Goal: Information Seeking & Learning: Learn about a topic

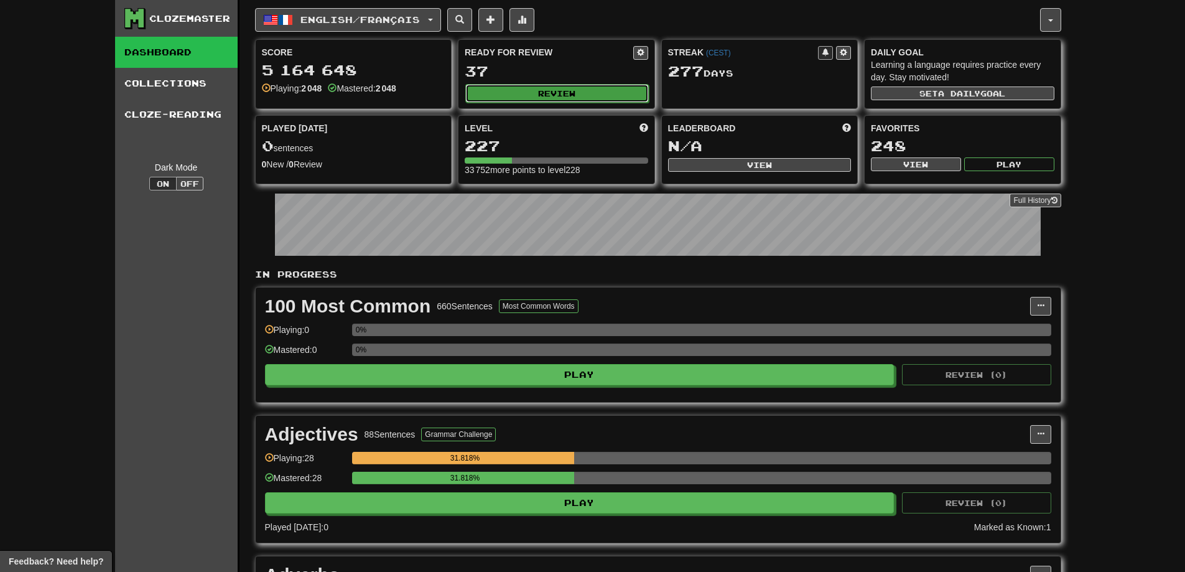
click at [573, 96] on button "Review" at bounding box center [557, 93] width 184 height 19
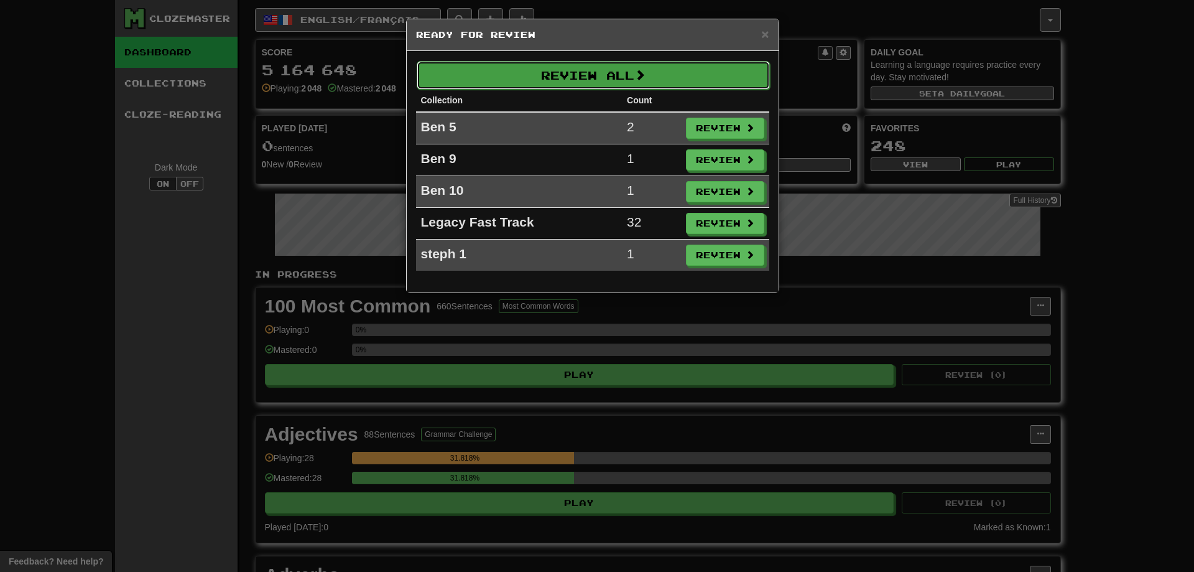
click at [592, 83] on button "Review All" at bounding box center [593, 75] width 353 height 29
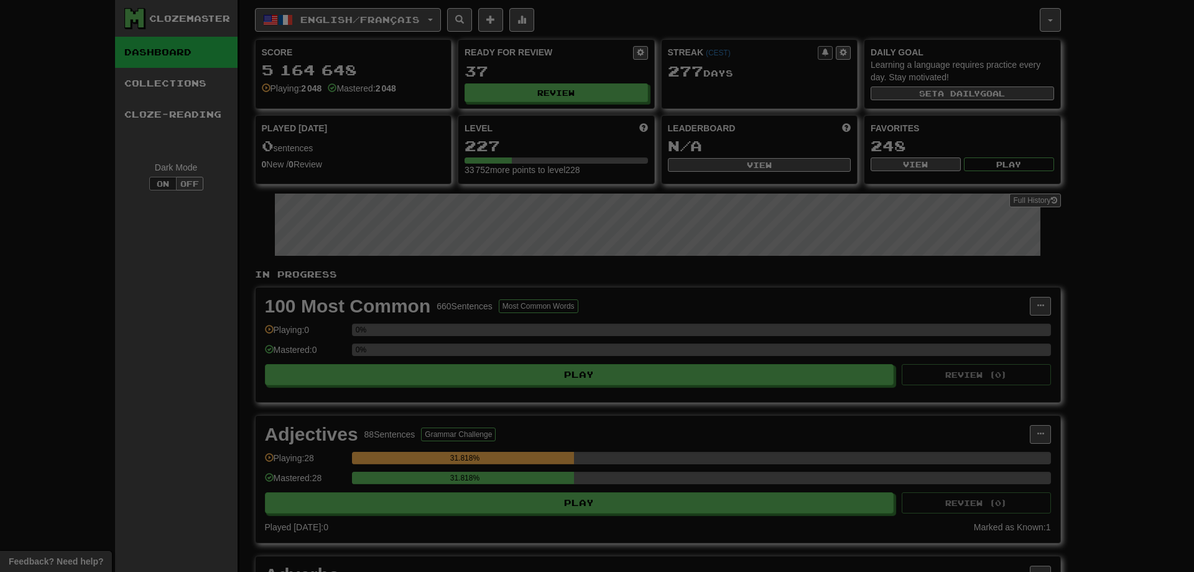
select select "***"
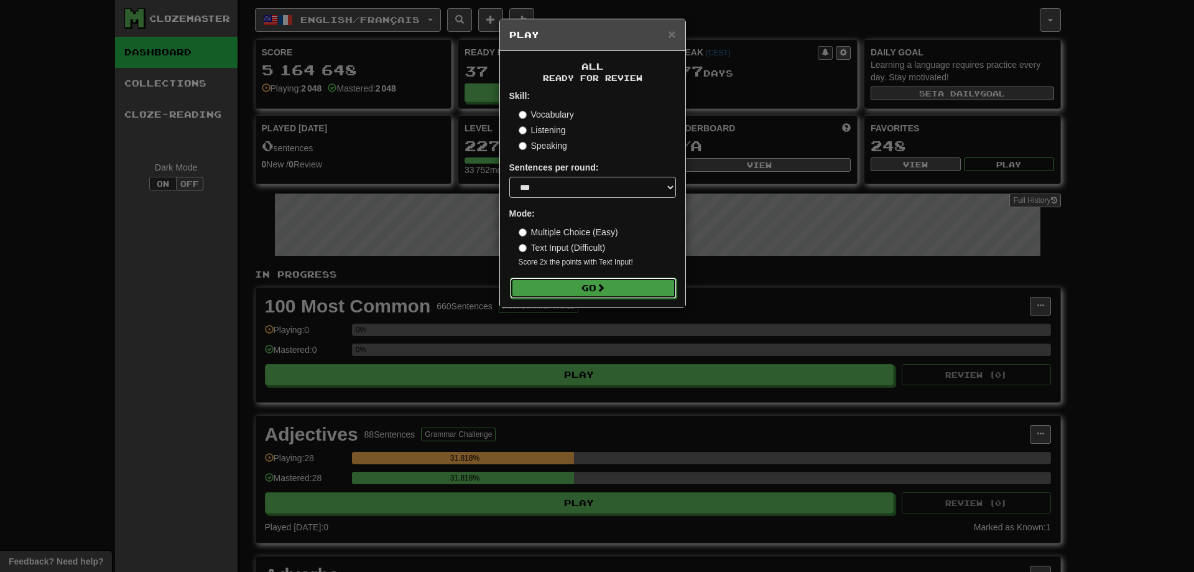
click at [577, 286] on button "Go" at bounding box center [593, 287] width 167 height 21
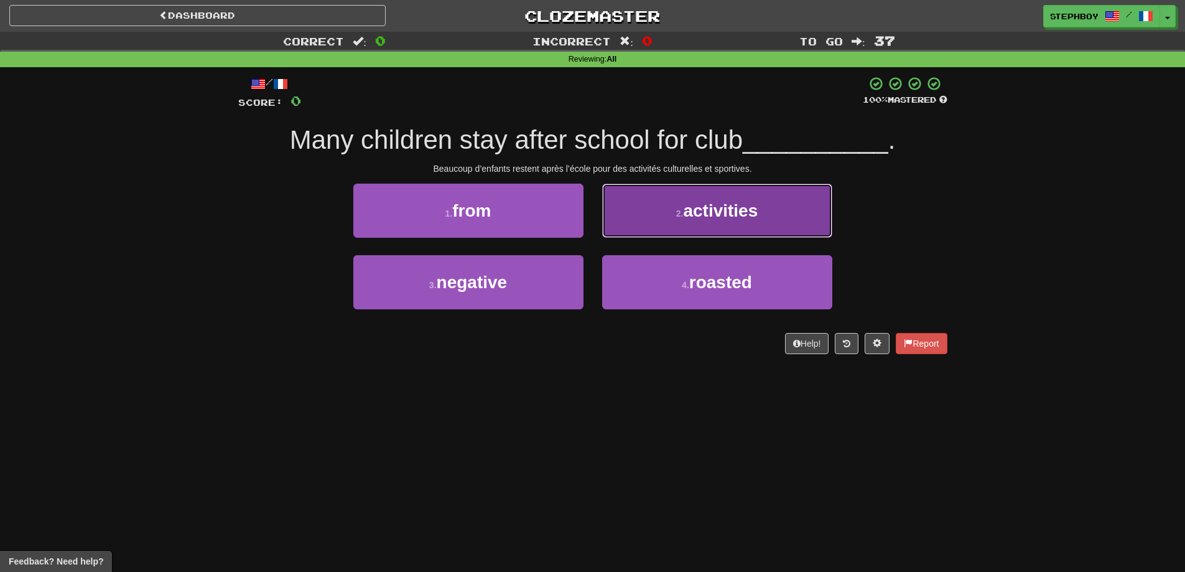
click at [655, 215] on button "2 . activities" at bounding box center [717, 211] width 230 height 54
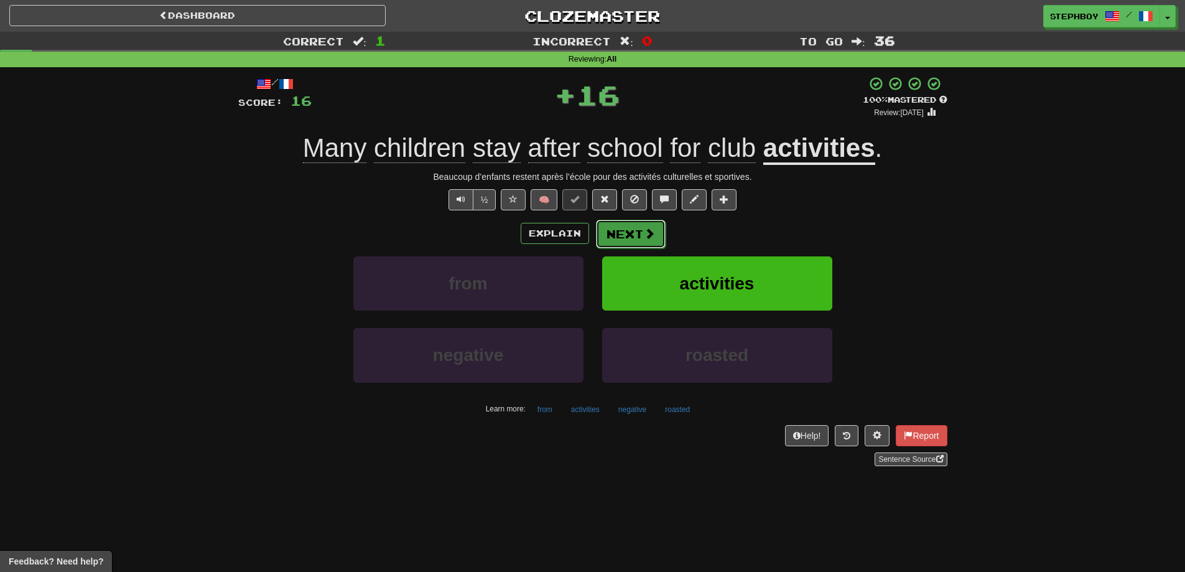
click at [644, 232] on span at bounding box center [649, 233] width 11 height 11
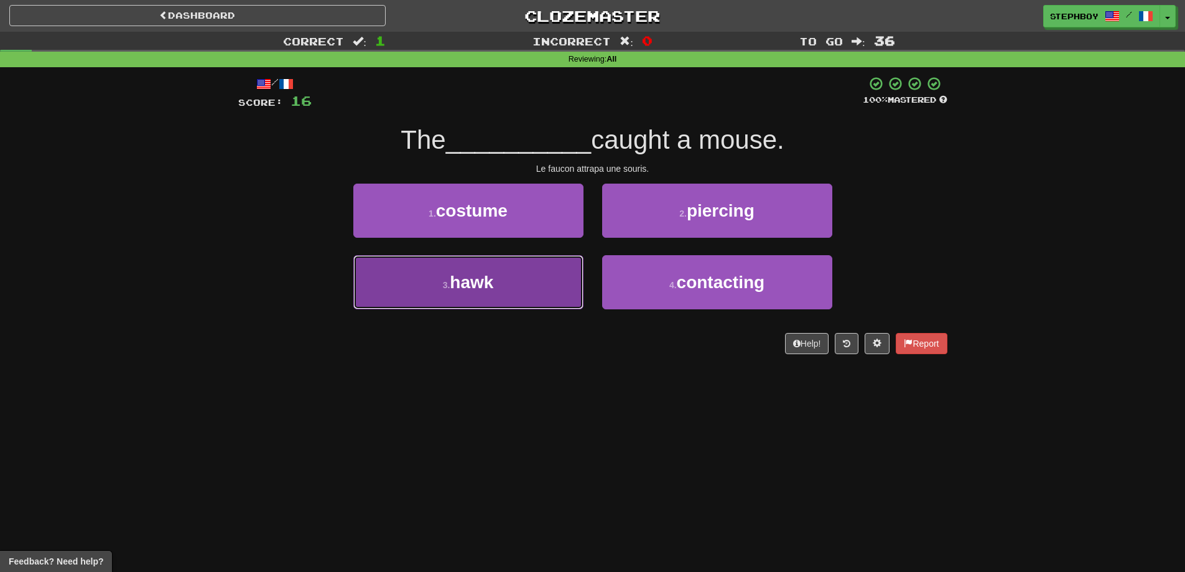
click at [476, 286] on span "hawk" at bounding box center [472, 281] width 44 height 19
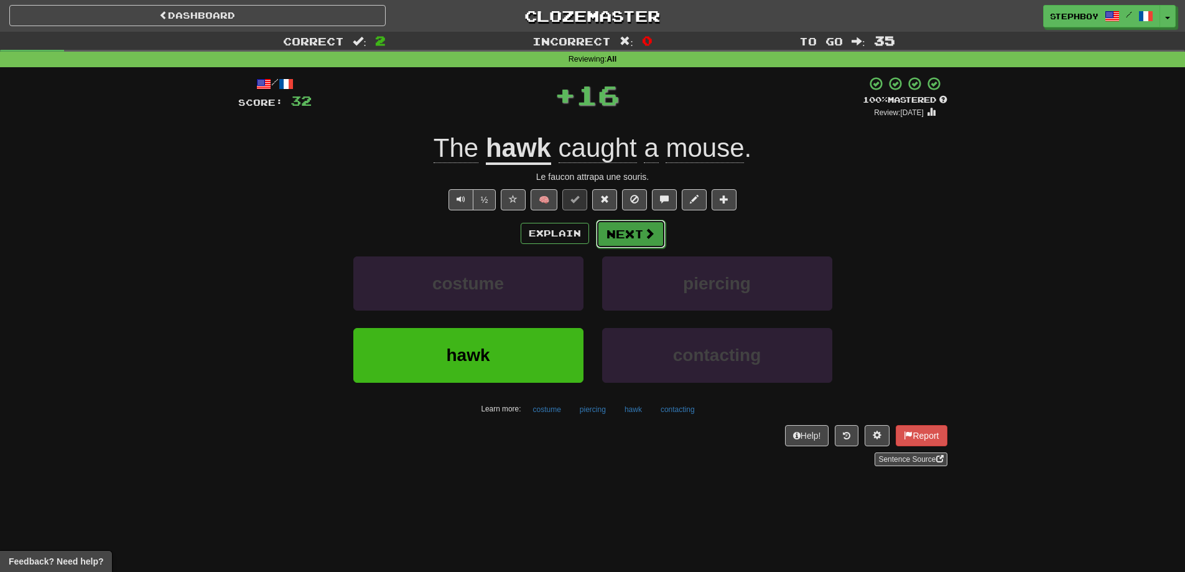
click at [636, 241] on button "Next" at bounding box center [631, 234] width 70 height 29
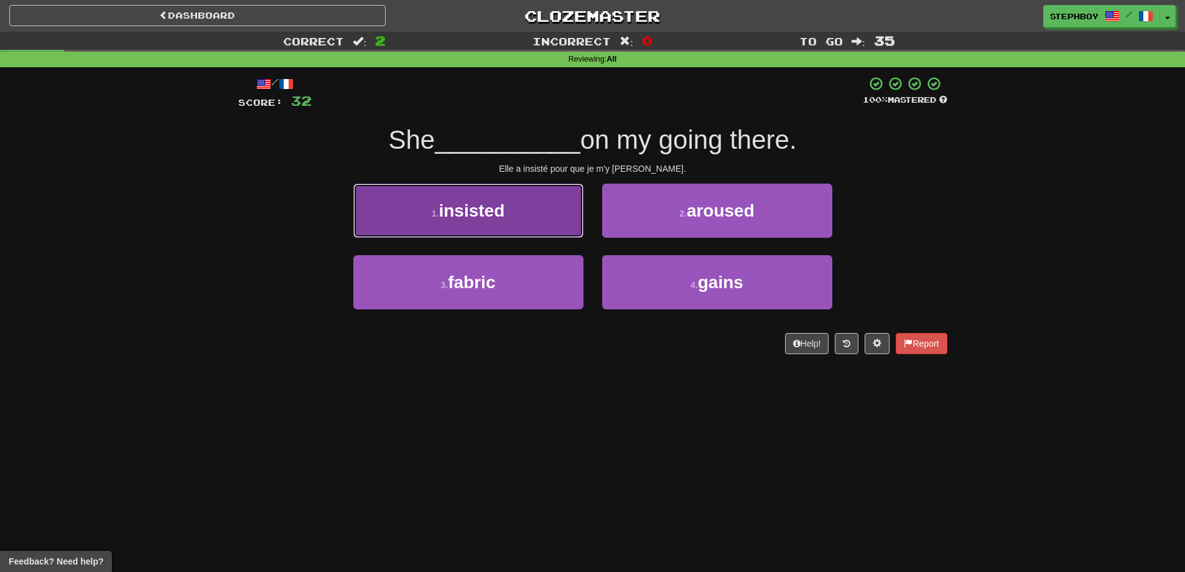
click at [468, 231] on button "1 . insisted" at bounding box center [468, 211] width 230 height 54
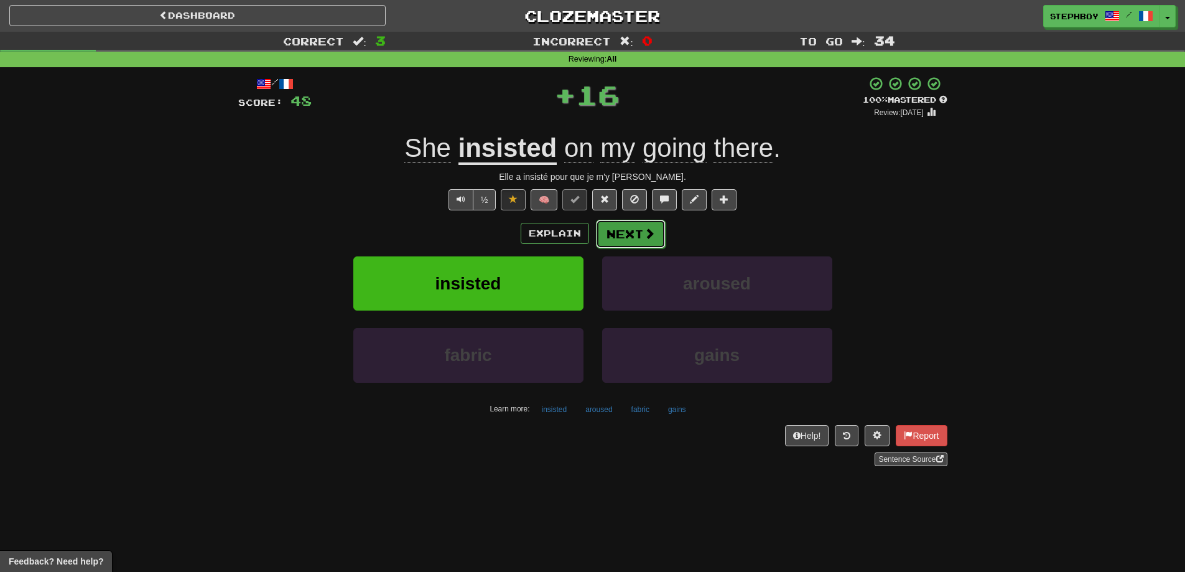
click at [629, 233] on button "Next" at bounding box center [631, 234] width 70 height 29
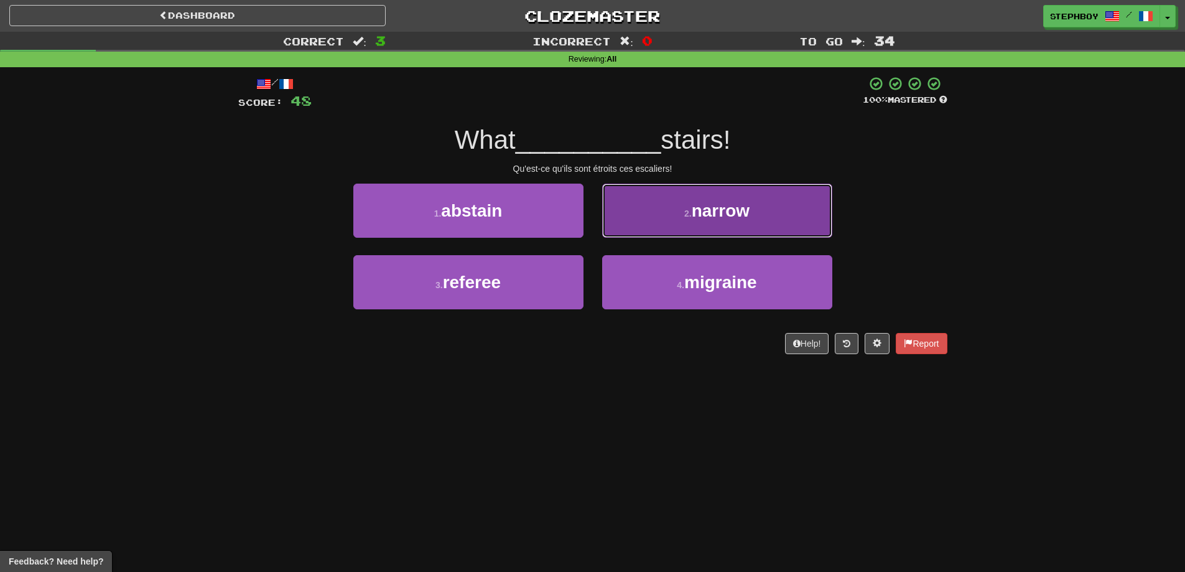
click at [628, 203] on button "2 . narrow" at bounding box center [717, 211] width 230 height 54
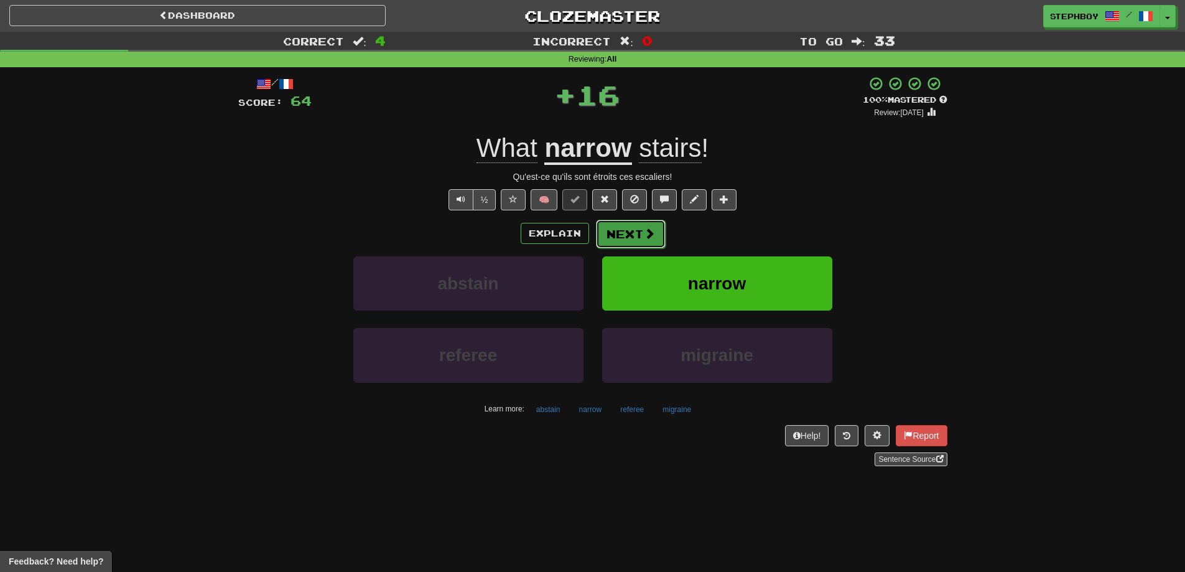
click at [599, 238] on button "Next" at bounding box center [631, 234] width 70 height 29
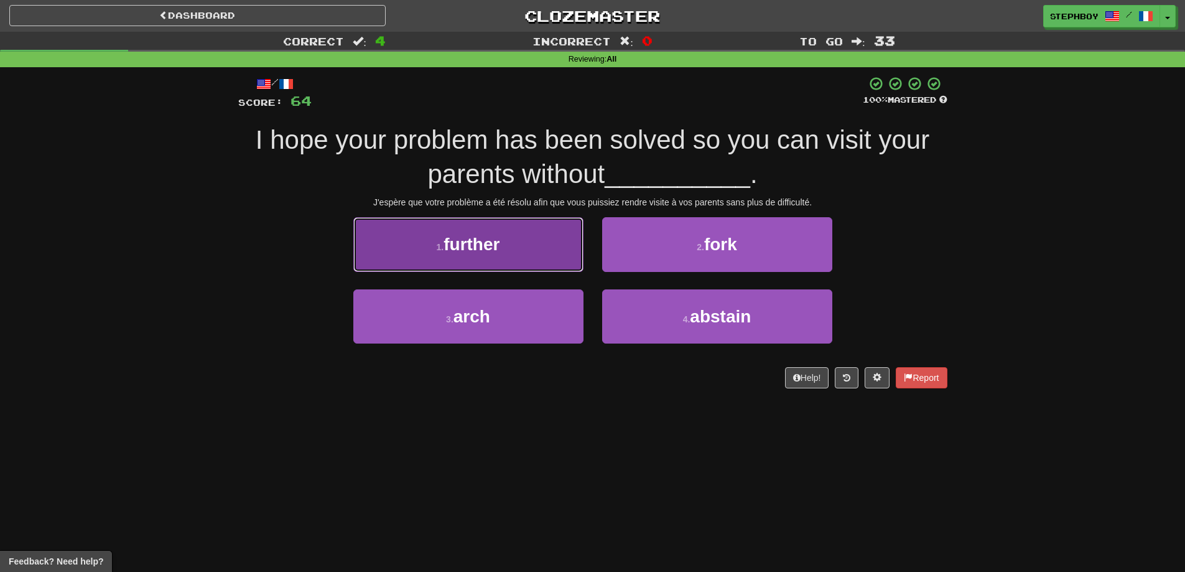
click at [452, 248] on span "further" at bounding box center [472, 244] width 56 height 19
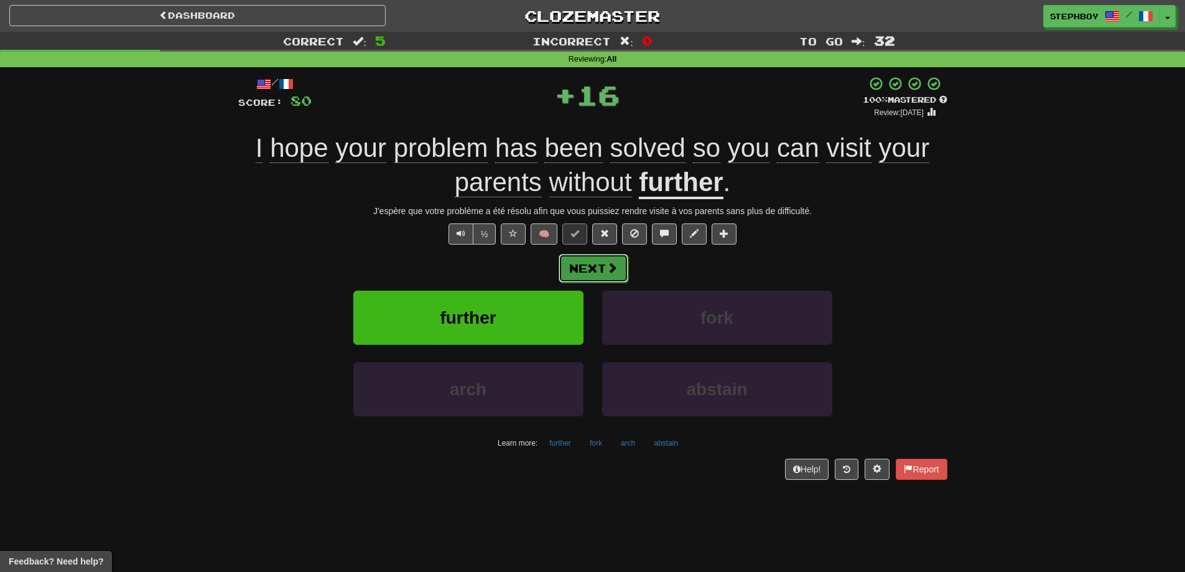
click at [605, 264] on button "Next" at bounding box center [594, 268] width 70 height 29
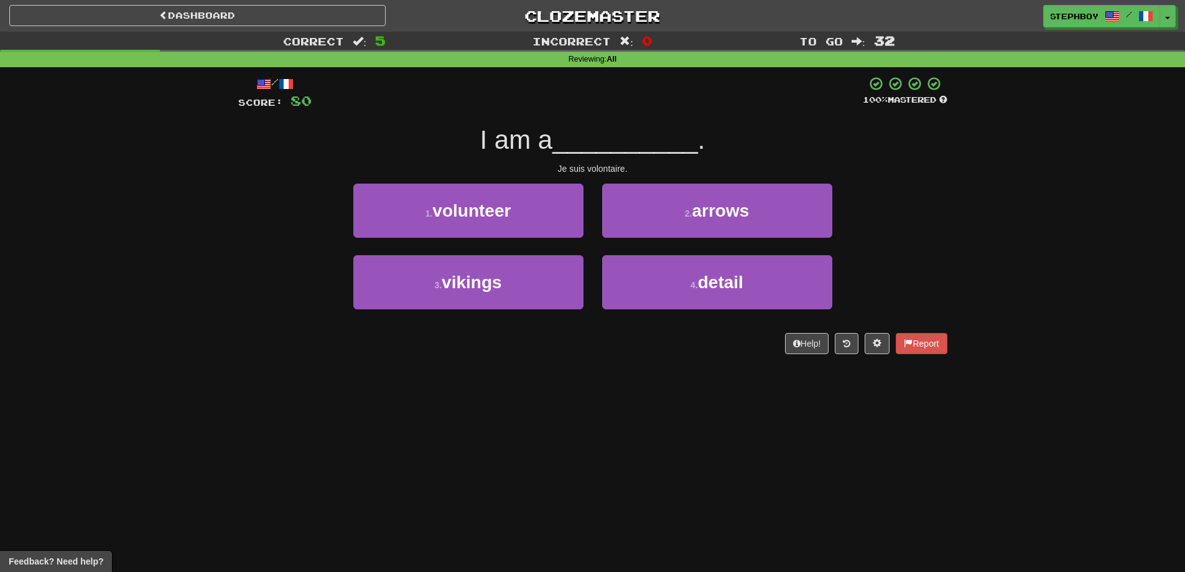
click at [417, 241] on div "1 . volunteer" at bounding box center [468, 220] width 249 height 72
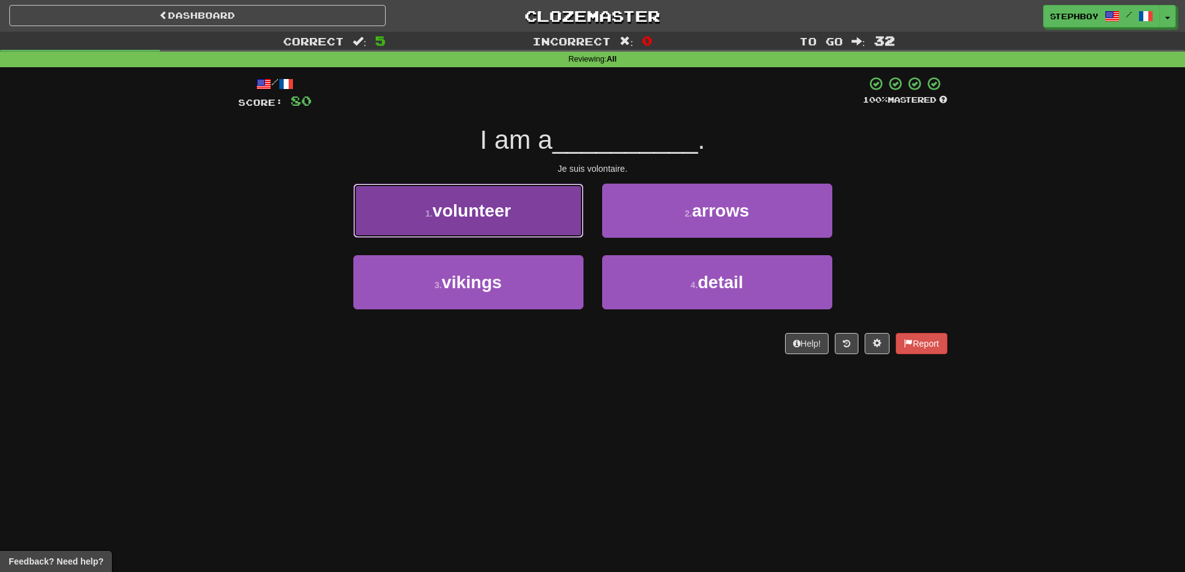
click at [449, 231] on button "1 . volunteer" at bounding box center [468, 211] width 230 height 54
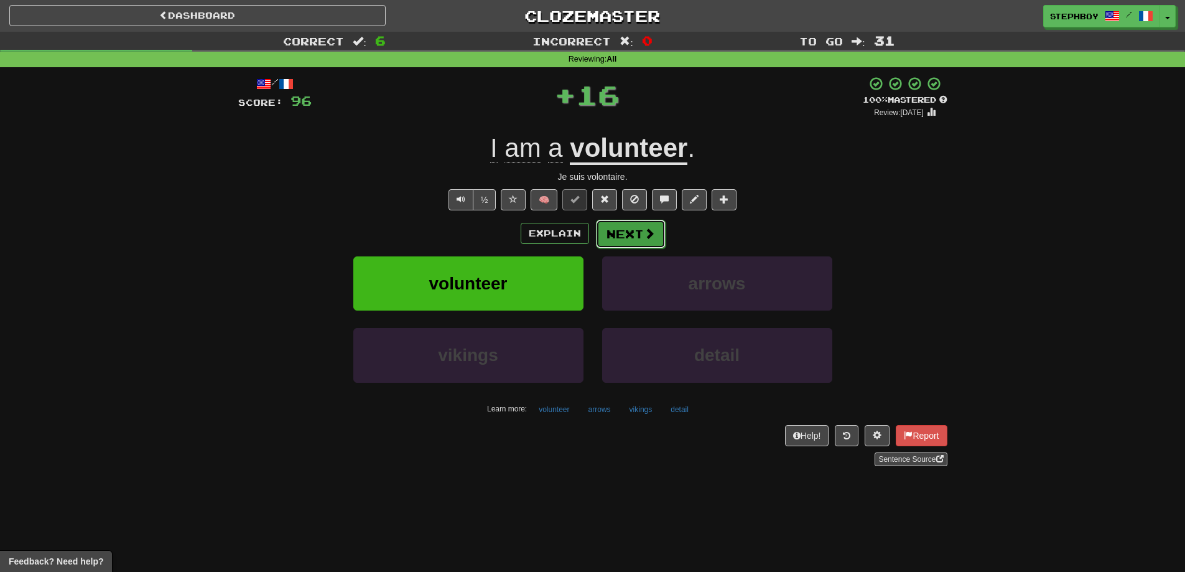
click at [609, 229] on button "Next" at bounding box center [631, 234] width 70 height 29
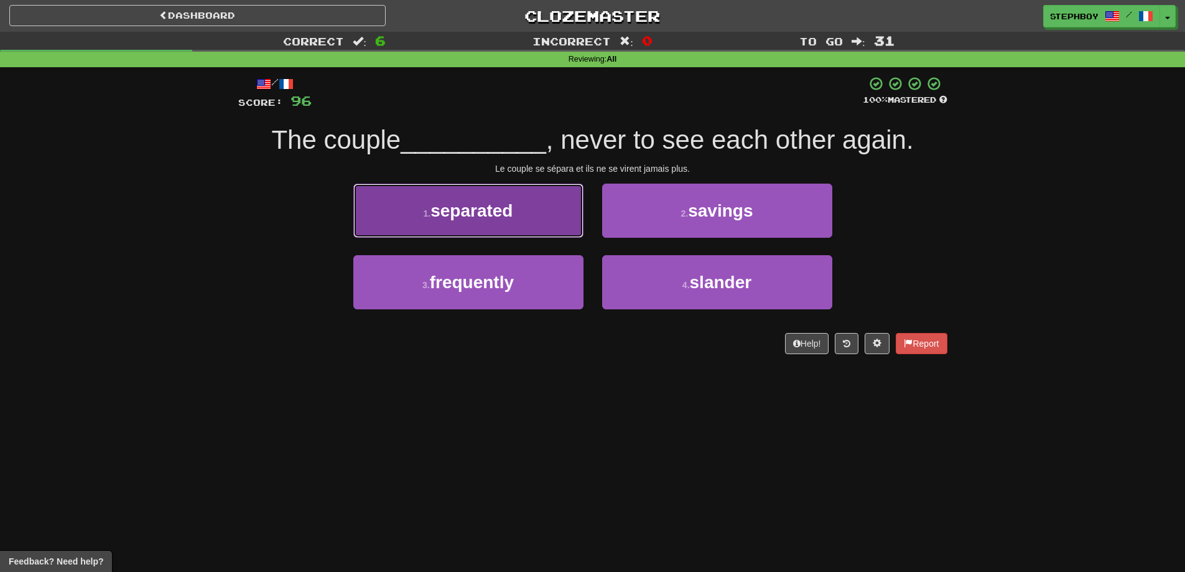
click at [479, 204] on span "separated" at bounding box center [471, 210] width 82 height 19
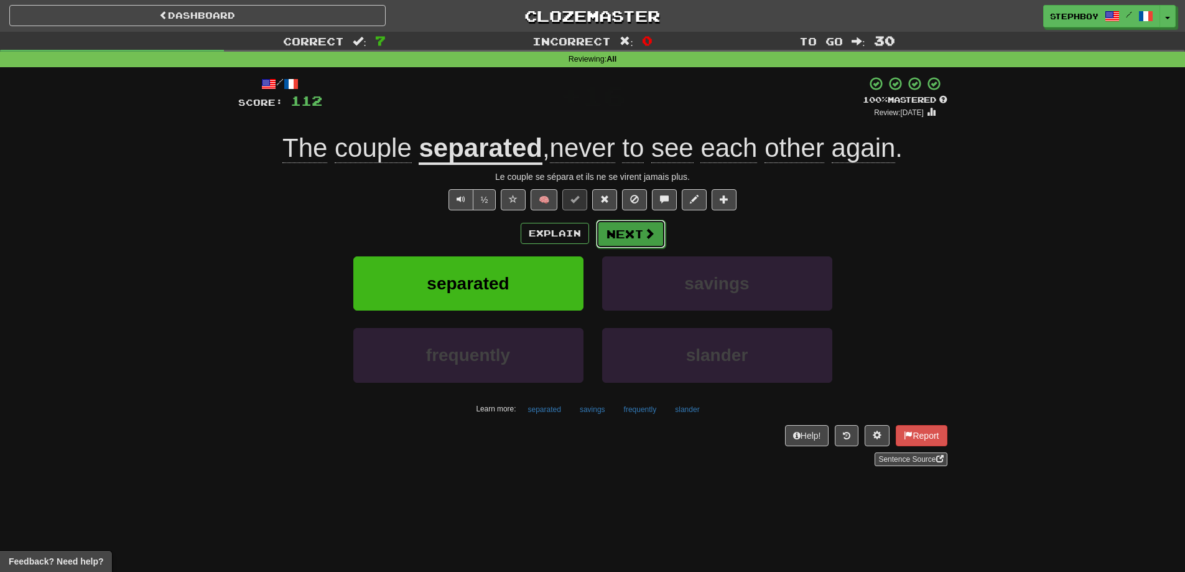
click at [634, 232] on button "Next" at bounding box center [631, 234] width 70 height 29
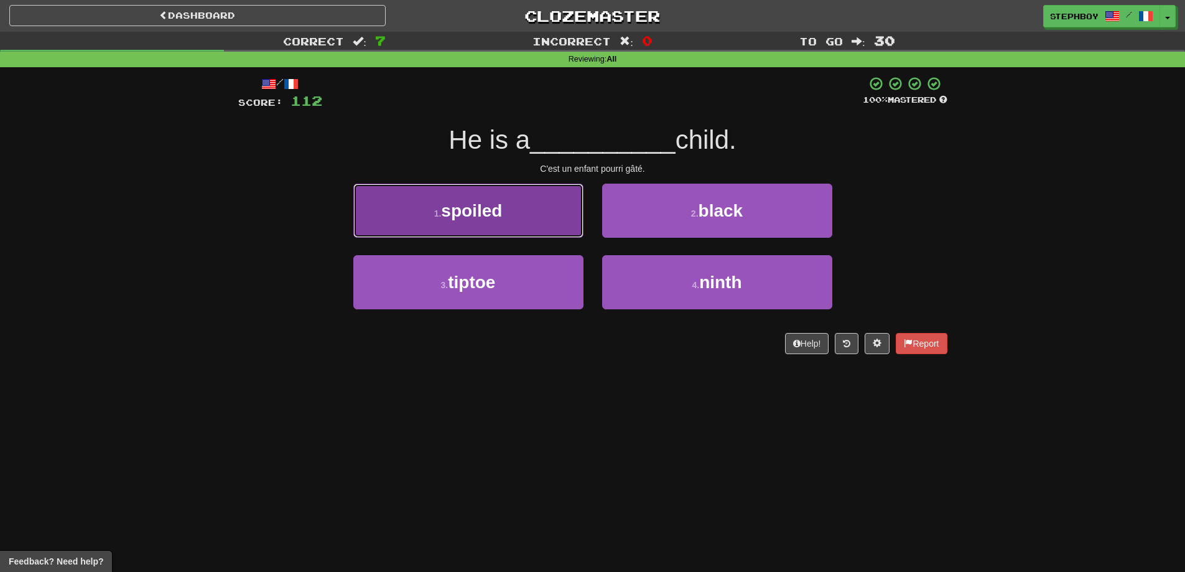
click at [506, 207] on button "1 . spoiled" at bounding box center [468, 211] width 230 height 54
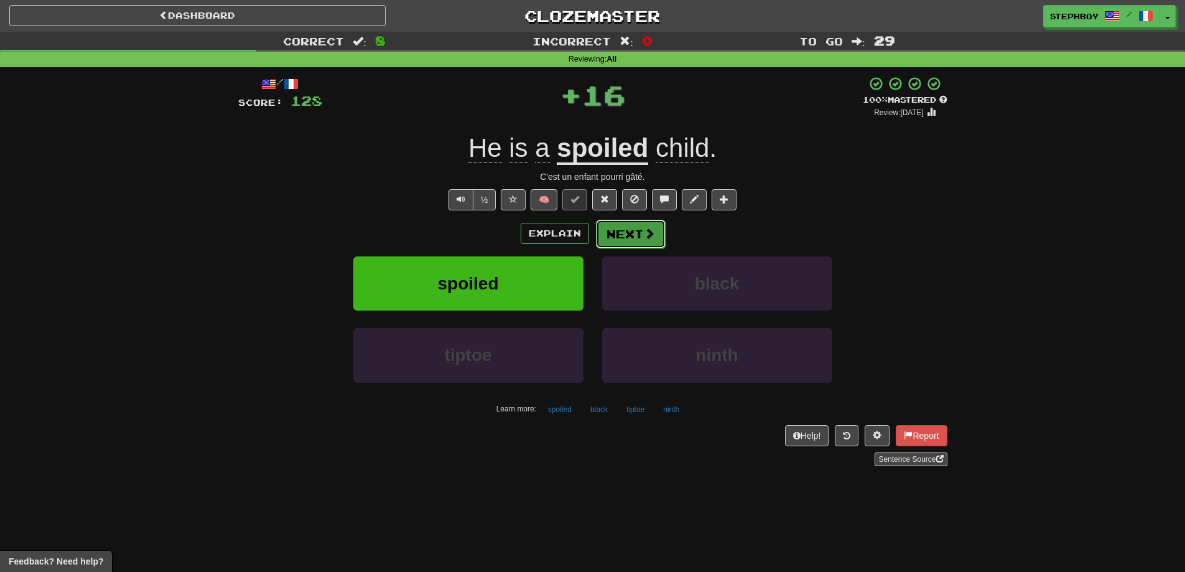
click at [604, 229] on button "Next" at bounding box center [631, 234] width 70 height 29
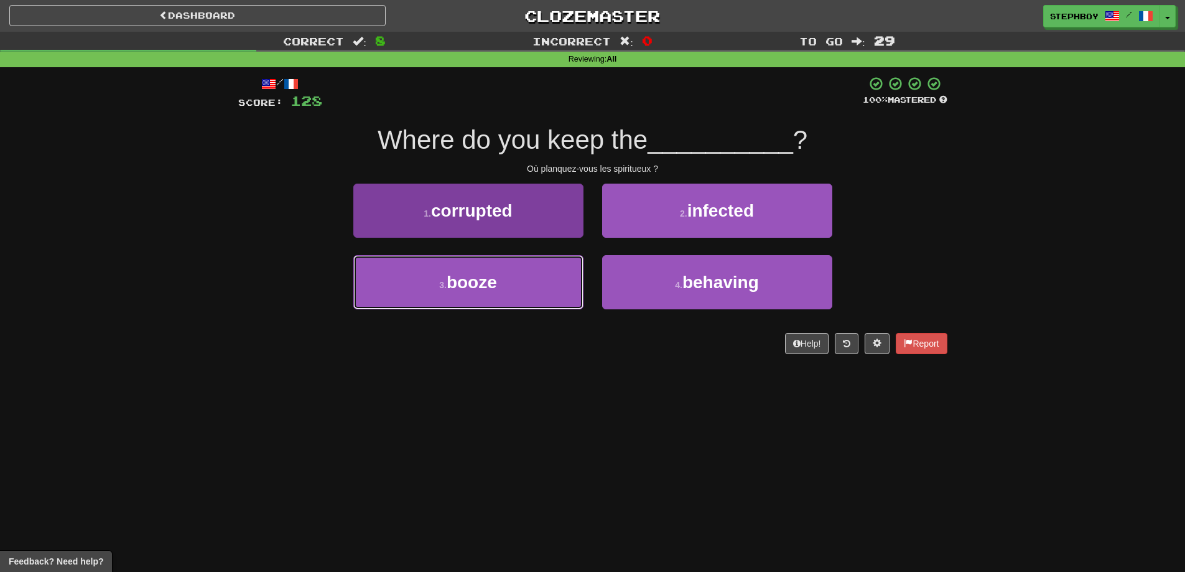
click at [524, 294] on button "3 . booze" at bounding box center [468, 282] width 230 height 54
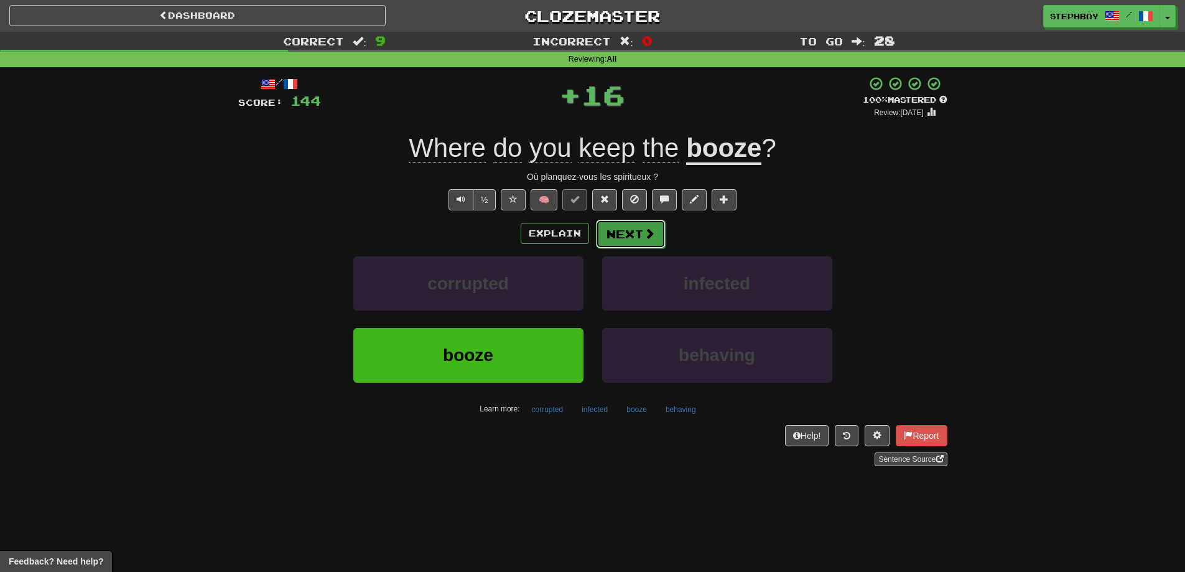
click at [641, 243] on button "Next" at bounding box center [631, 234] width 70 height 29
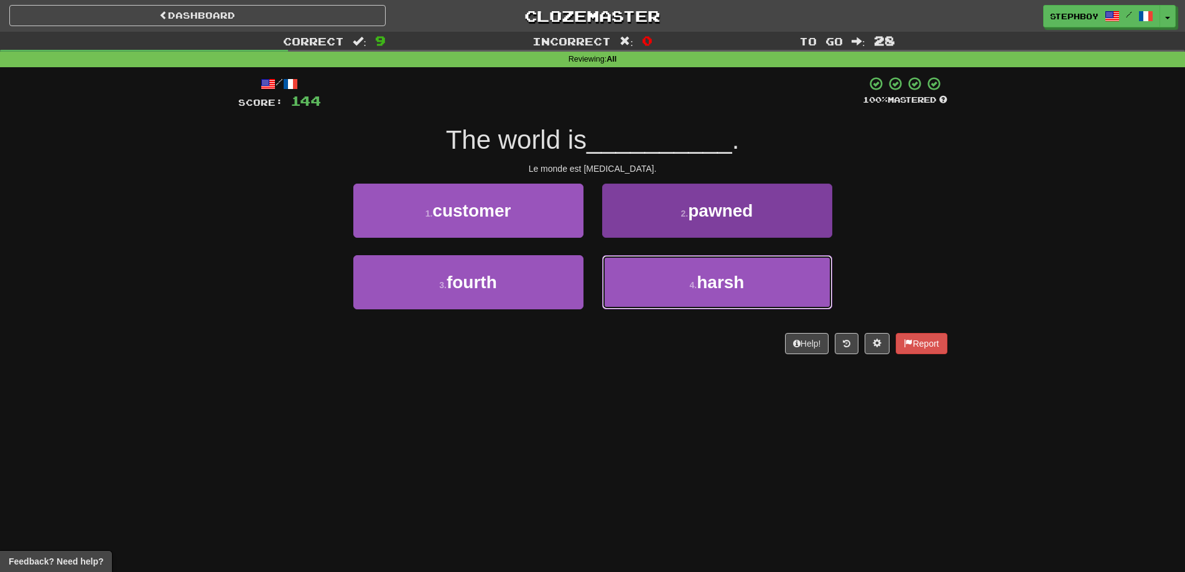
drag, startPoint x: 662, startPoint y: 281, endPoint x: 659, endPoint y: 273, distance: 8.9
click at [661, 278] on button "4 . harsh" at bounding box center [717, 282] width 230 height 54
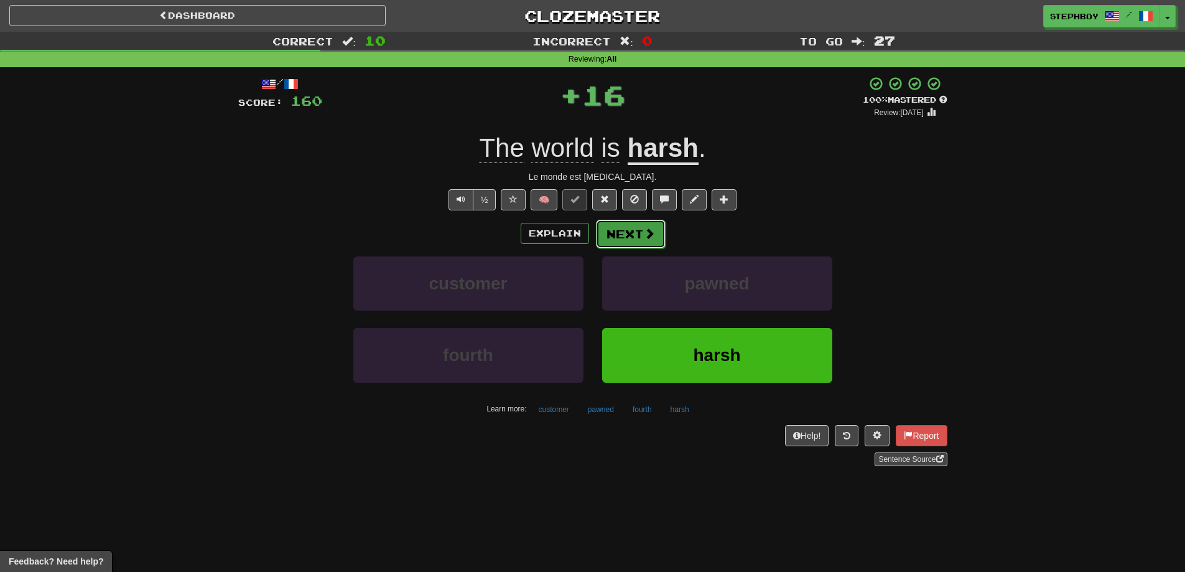
click at [638, 244] on button "Next" at bounding box center [631, 234] width 70 height 29
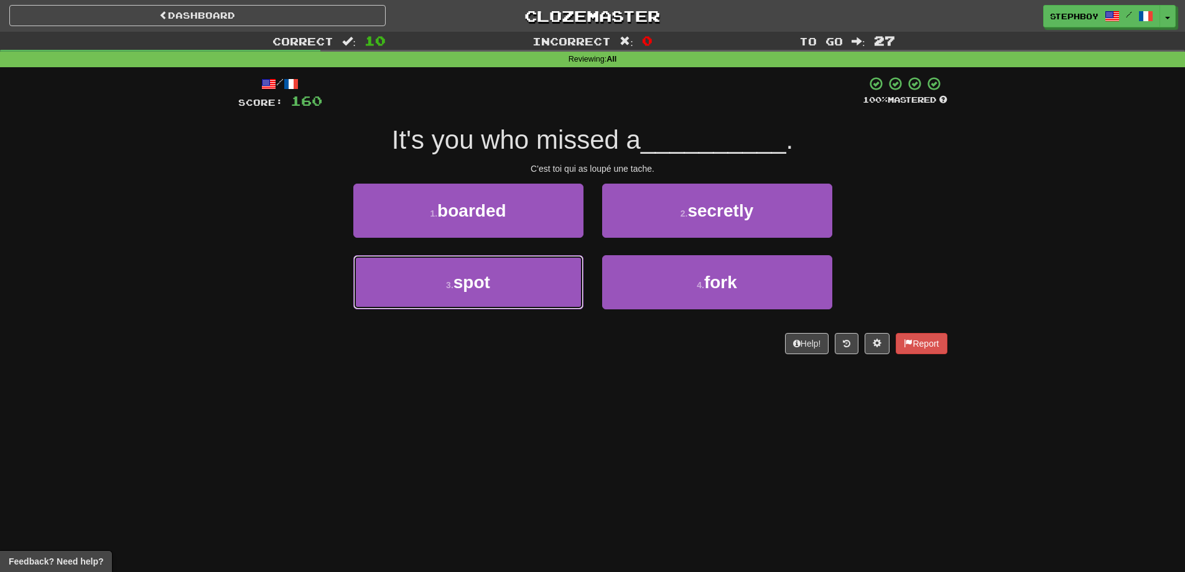
drag, startPoint x: 488, startPoint y: 296, endPoint x: 591, endPoint y: 284, distance: 103.3
click at [488, 291] on button "3 . spot" at bounding box center [468, 282] width 230 height 54
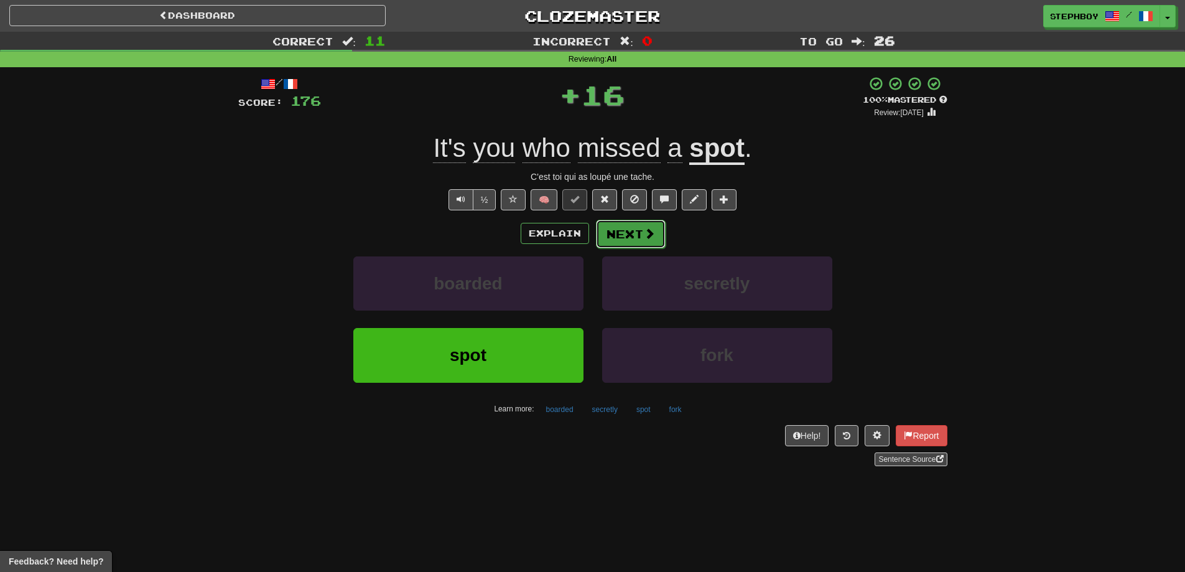
click at [633, 225] on button "Next" at bounding box center [631, 234] width 70 height 29
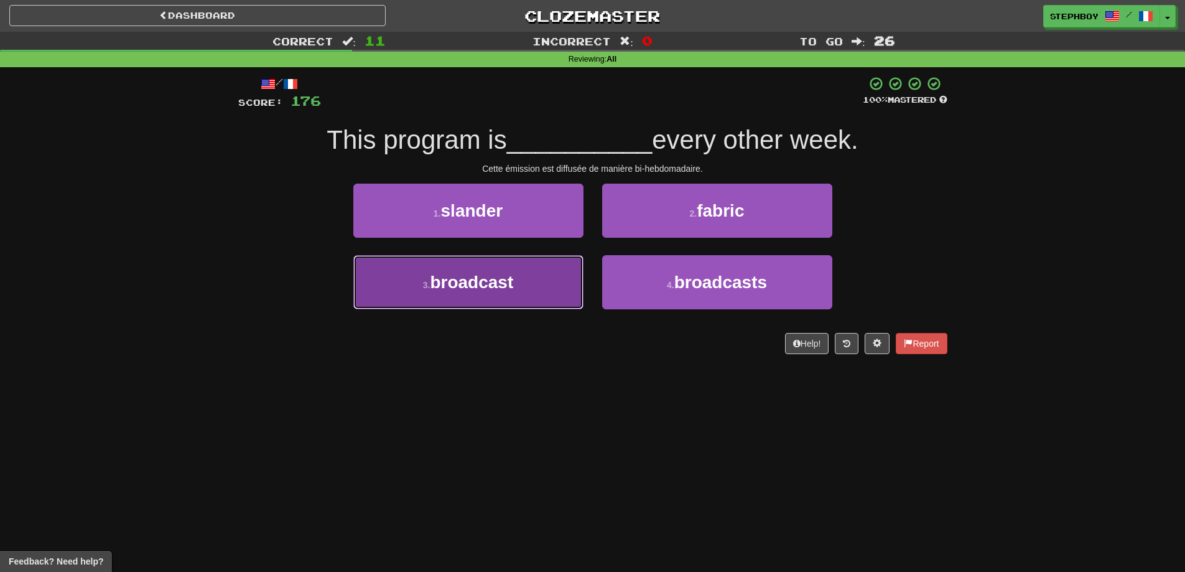
click at [465, 279] on span "broadcast" at bounding box center [471, 281] width 83 height 19
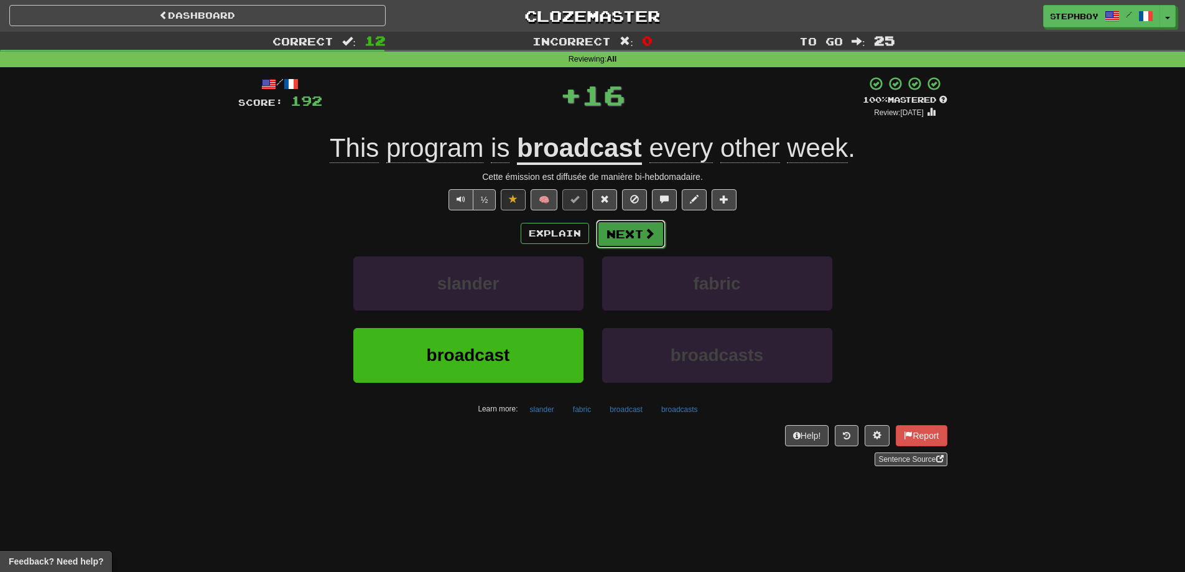
click at [621, 235] on button "Next" at bounding box center [631, 234] width 70 height 29
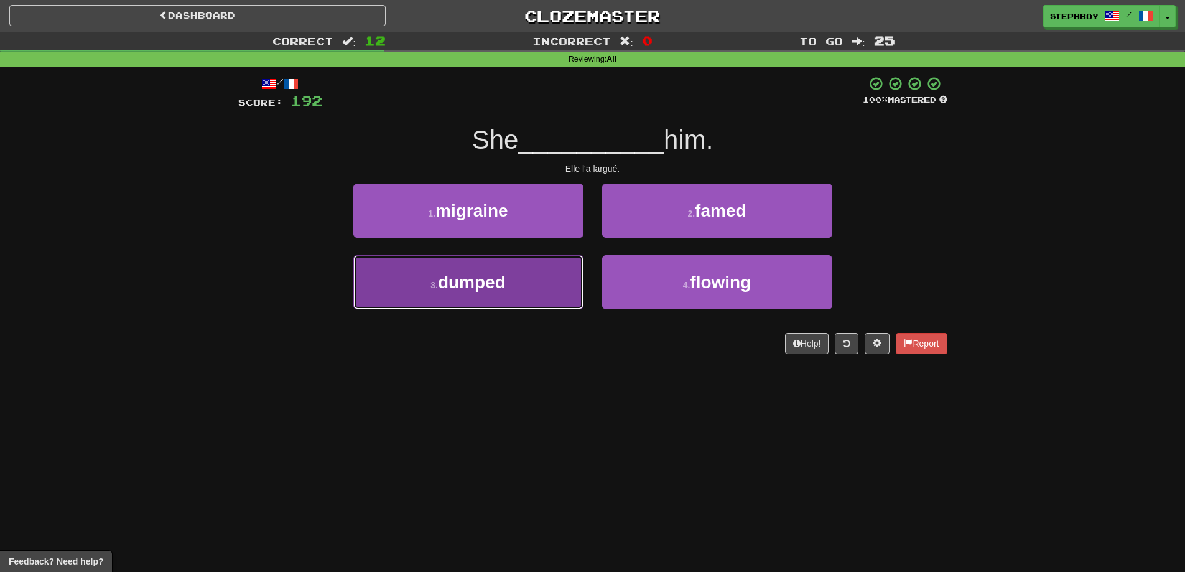
click at [490, 289] on span "dumped" at bounding box center [472, 281] width 68 height 19
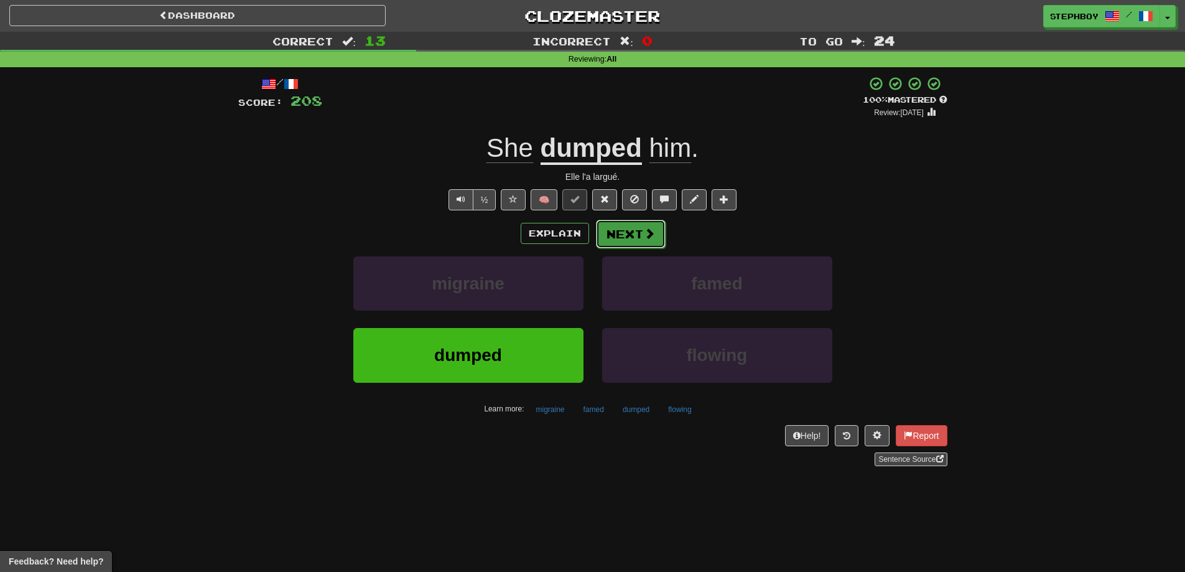
click at [615, 235] on button "Next" at bounding box center [631, 234] width 70 height 29
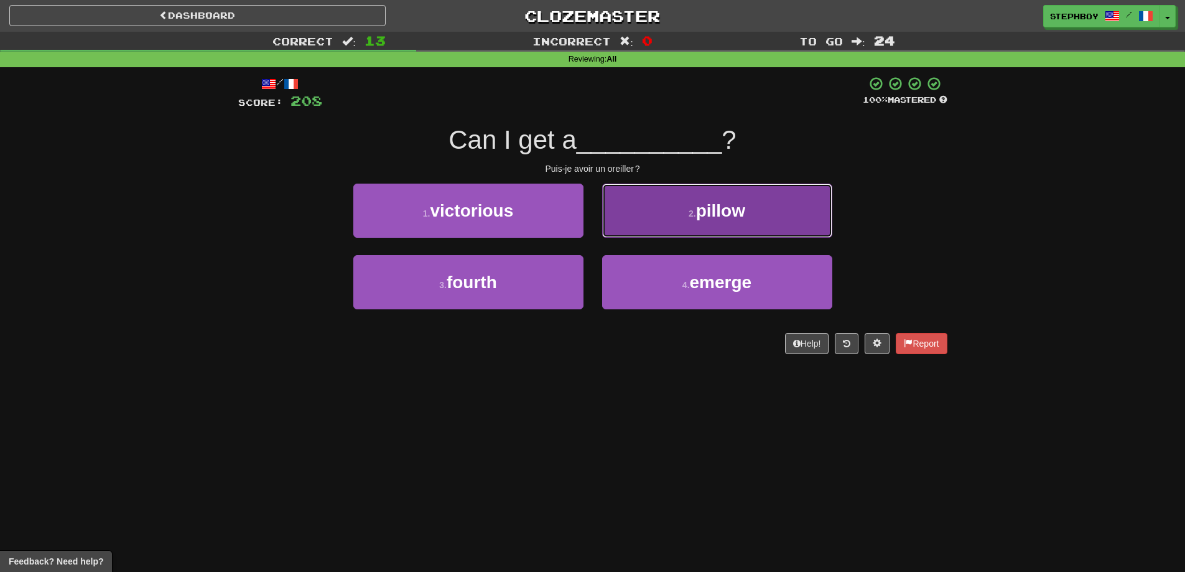
click at [647, 227] on button "2 . [GEOGRAPHIC_DATA]" at bounding box center [717, 211] width 230 height 54
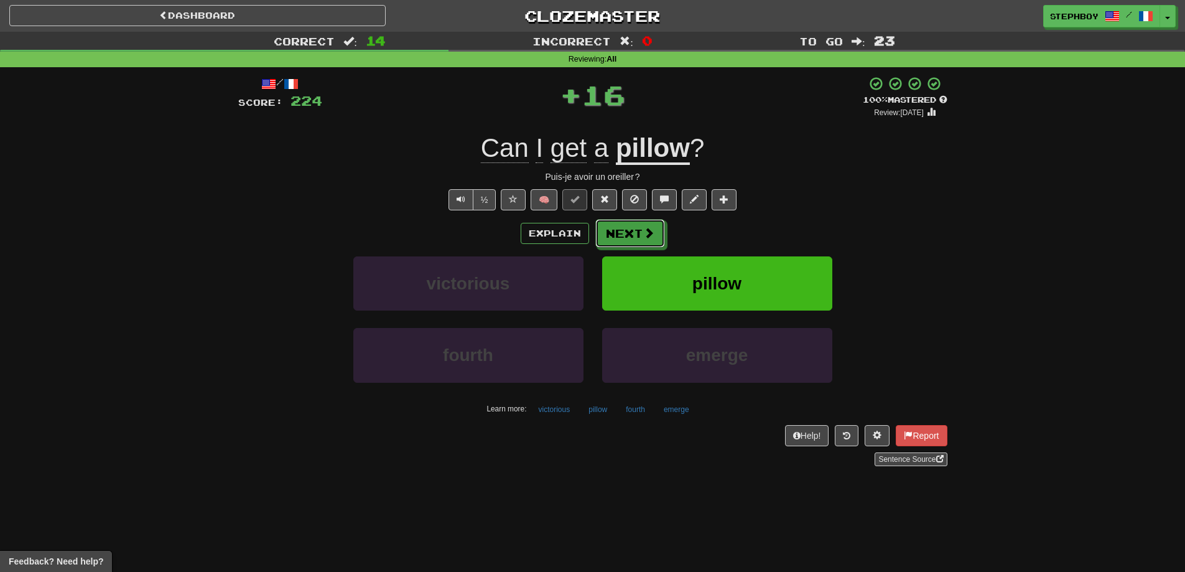
click at [647, 227] on span at bounding box center [648, 232] width 11 height 11
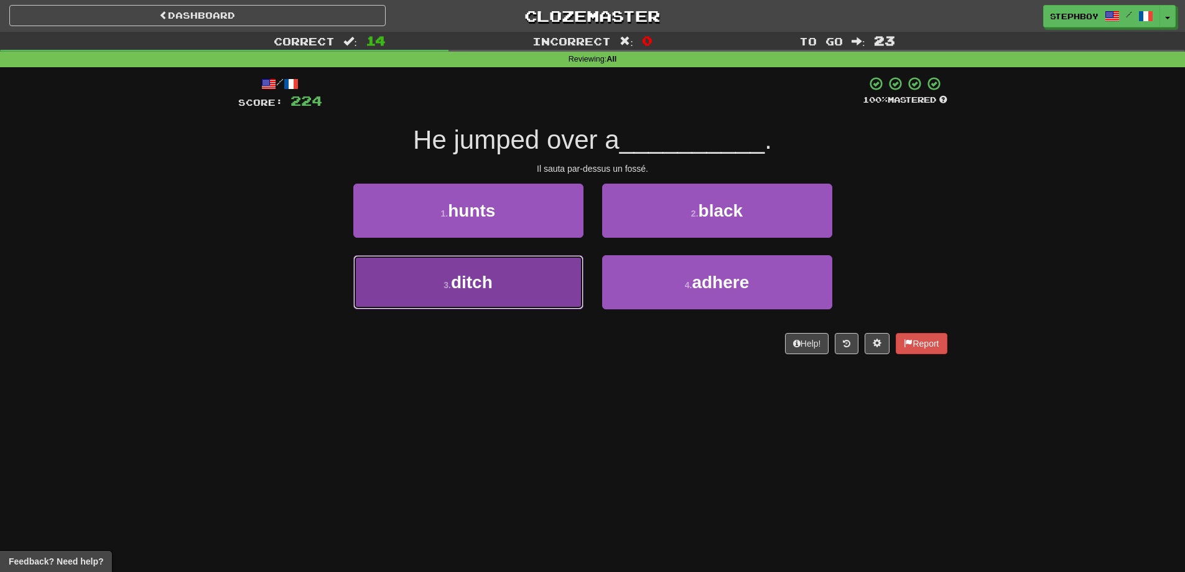
click at [494, 281] on button "3 . ditch" at bounding box center [468, 282] width 230 height 54
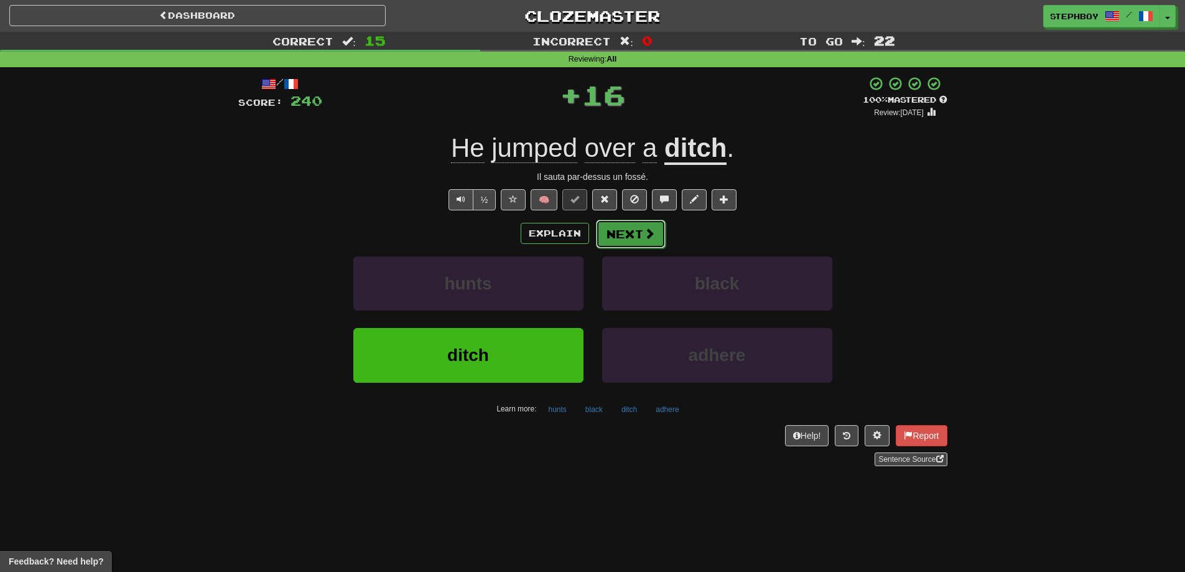
click at [623, 227] on button "Next" at bounding box center [631, 234] width 70 height 29
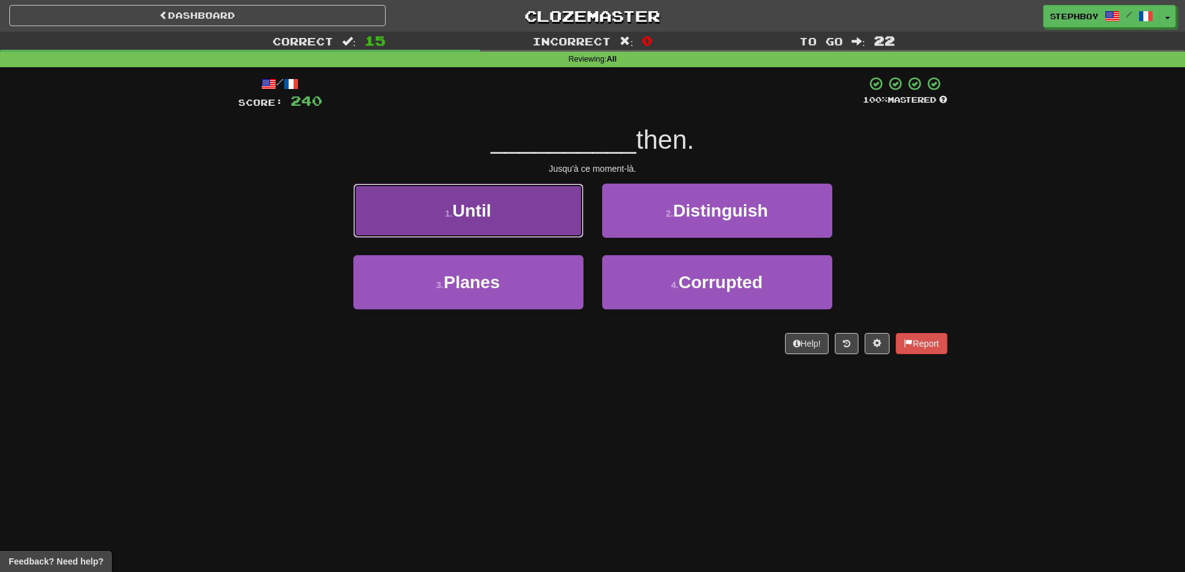
click at [529, 219] on button "1 . Until" at bounding box center [468, 211] width 230 height 54
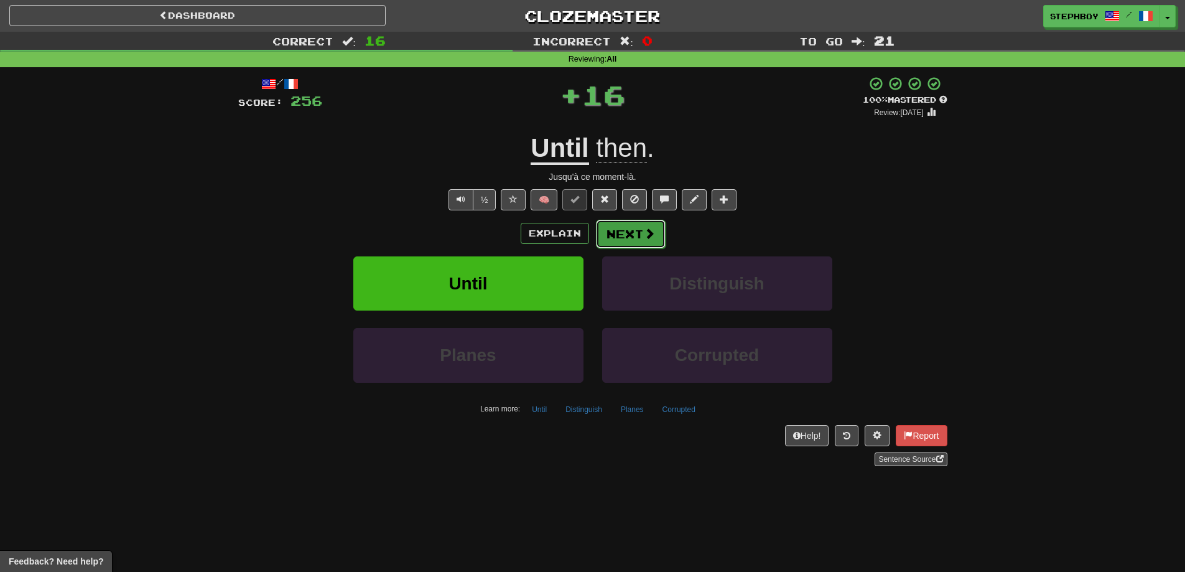
click at [625, 230] on button "Next" at bounding box center [631, 234] width 70 height 29
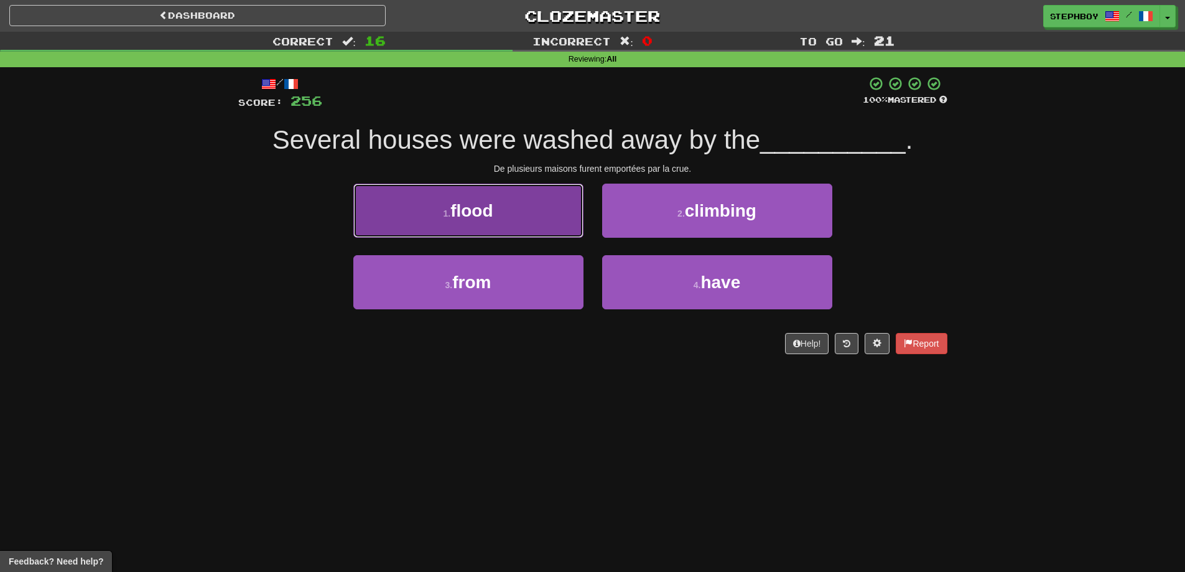
click at [542, 225] on button "1 . flood" at bounding box center [468, 211] width 230 height 54
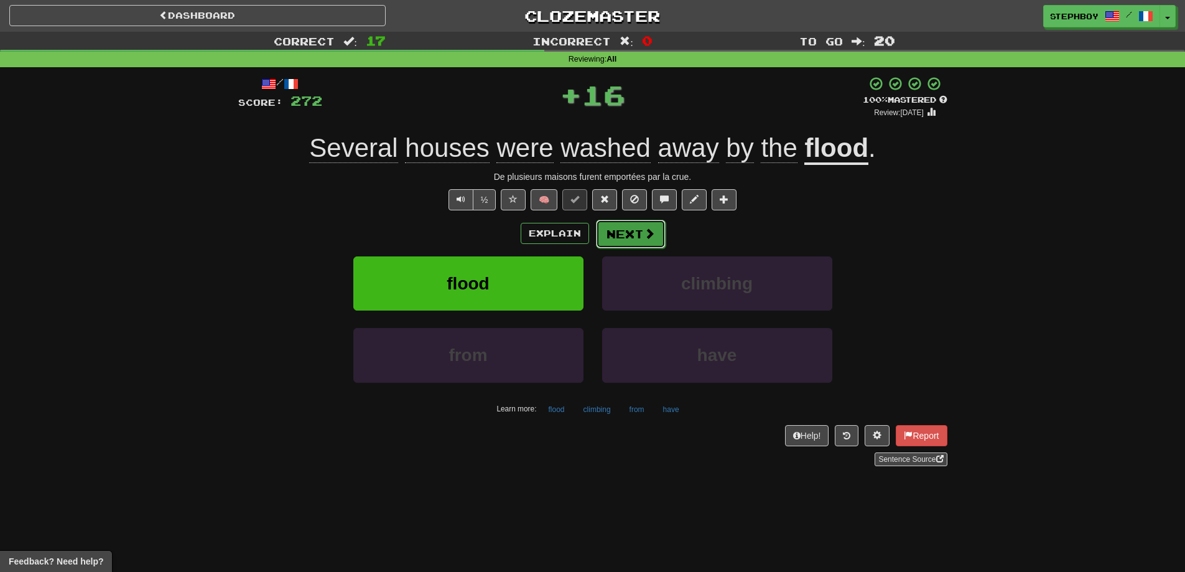
click at [636, 236] on button "Next" at bounding box center [631, 234] width 70 height 29
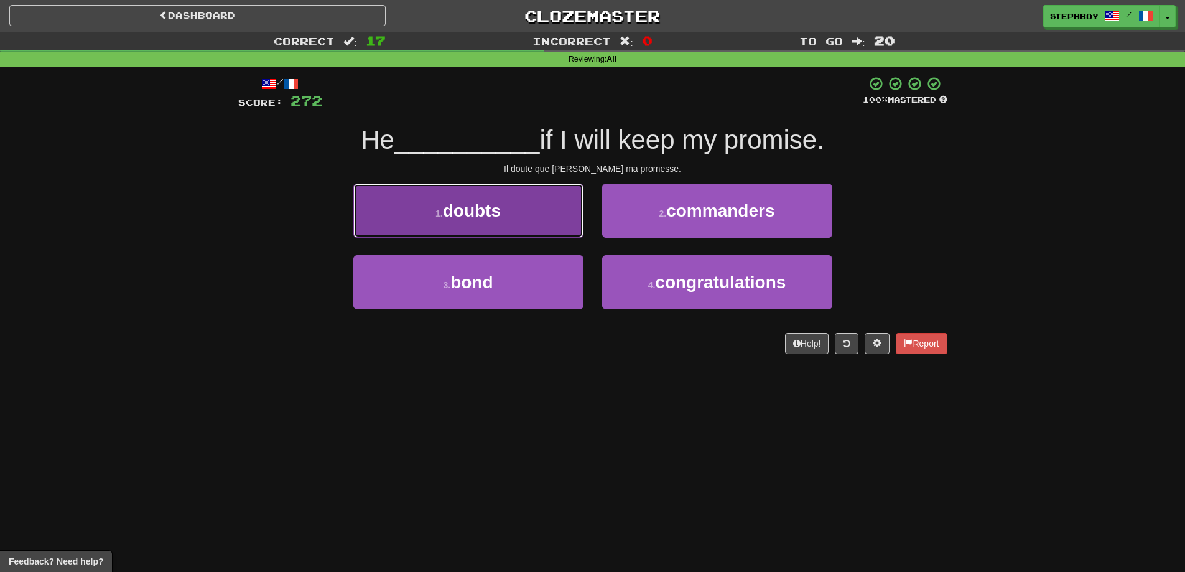
click at [454, 215] on span "doubts" at bounding box center [472, 210] width 58 height 19
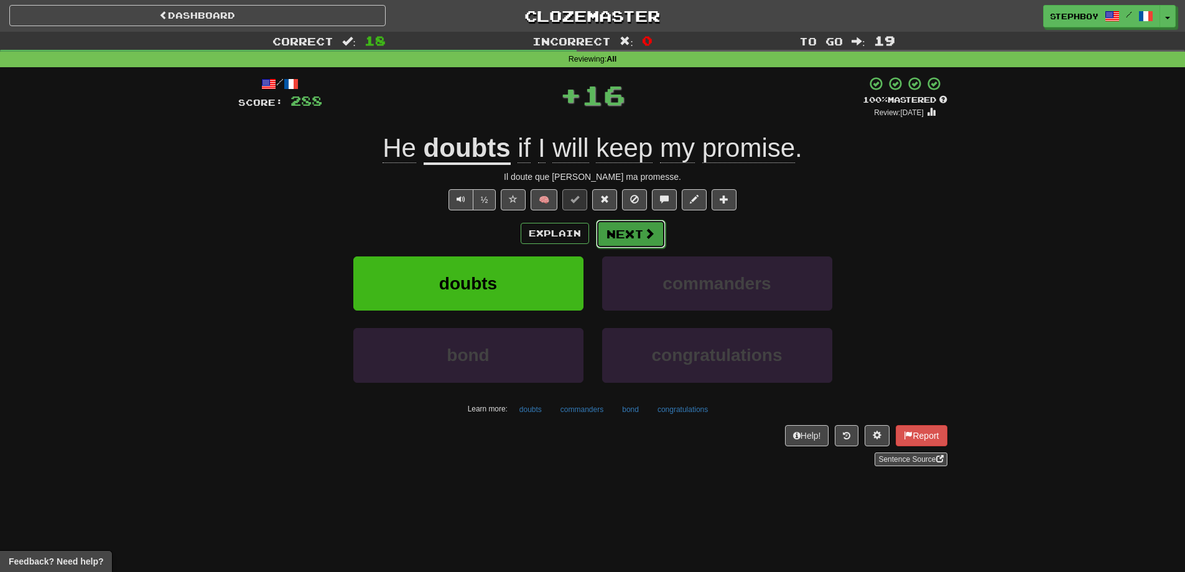
click at [636, 228] on button "Next" at bounding box center [631, 234] width 70 height 29
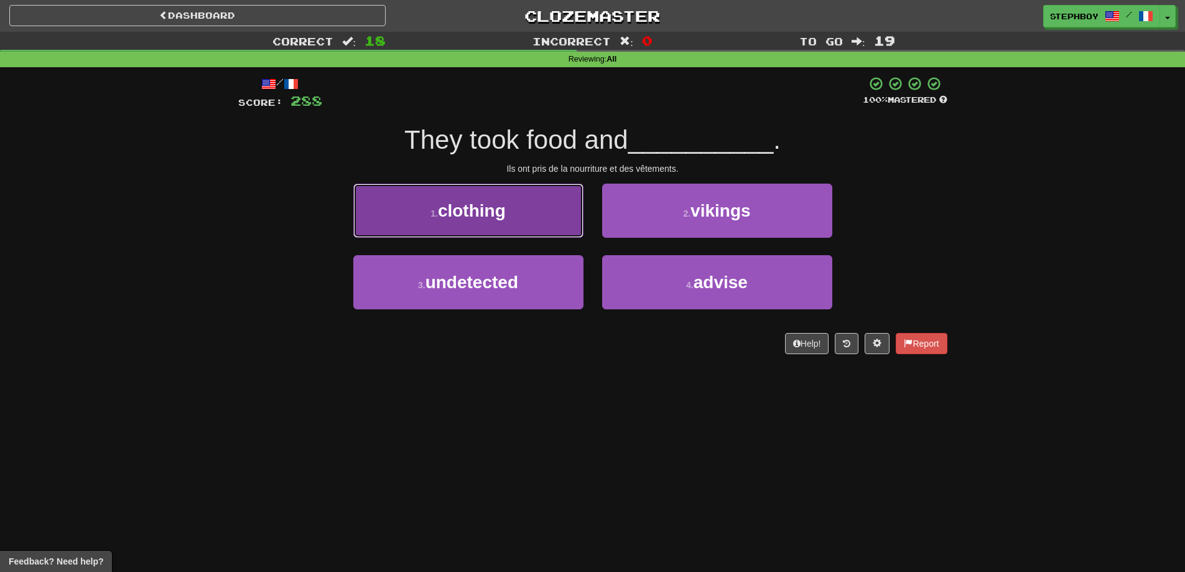
click at [514, 218] on button "1 . clothing" at bounding box center [468, 211] width 230 height 54
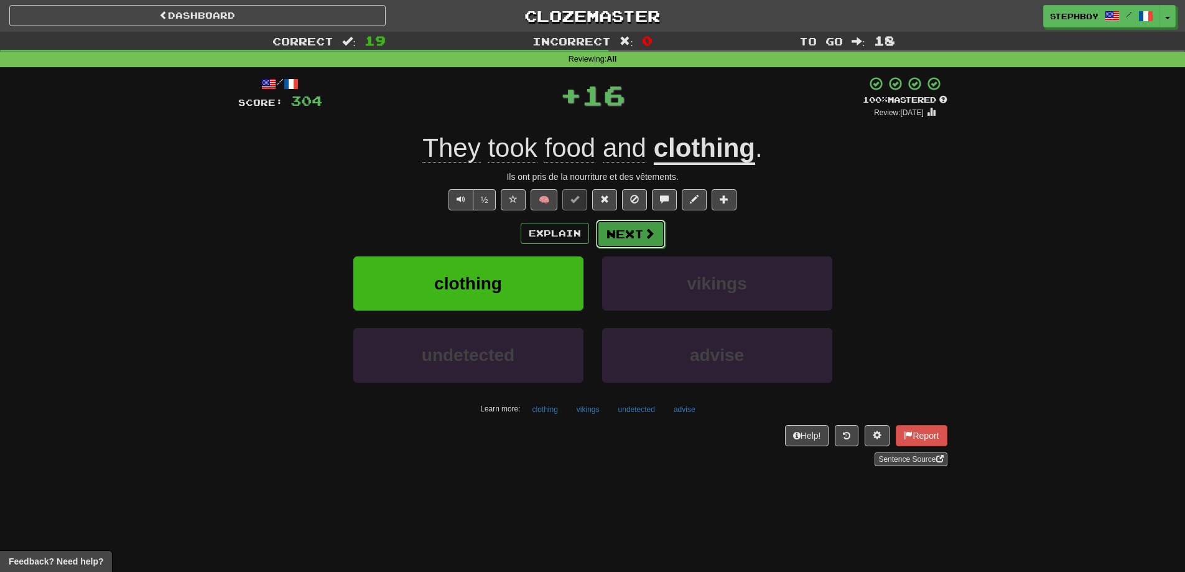
click at [644, 231] on span at bounding box center [649, 233] width 11 height 11
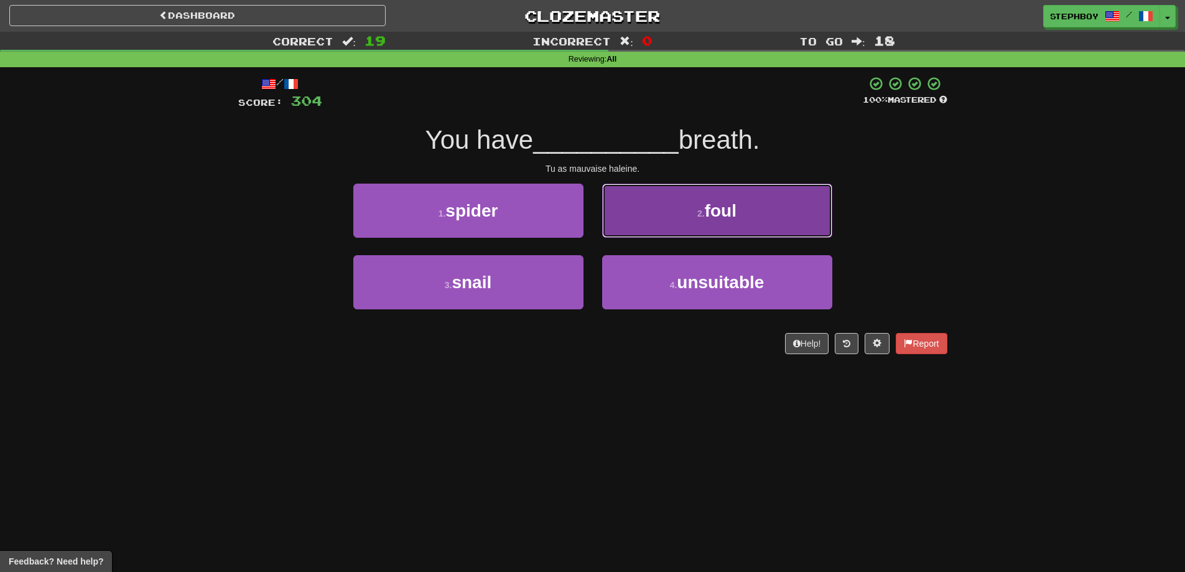
click at [720, 205] on span "foul" at bounding box center [721, 210] width 32 height 19
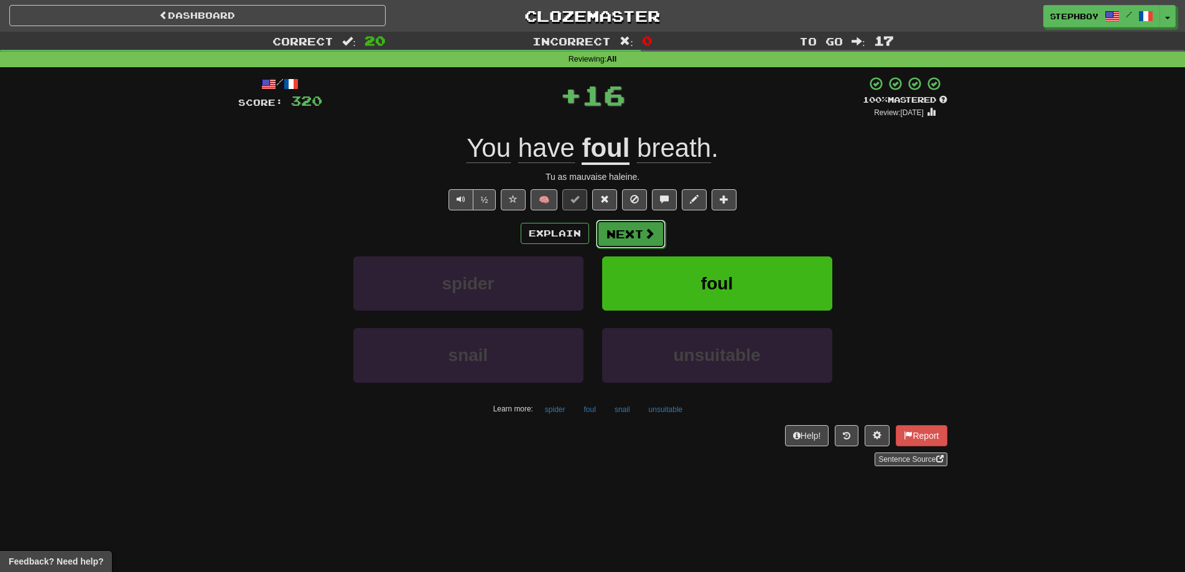
click at [634, 224] on button "Next" at bounding box center [631, 234] width 70 height 29
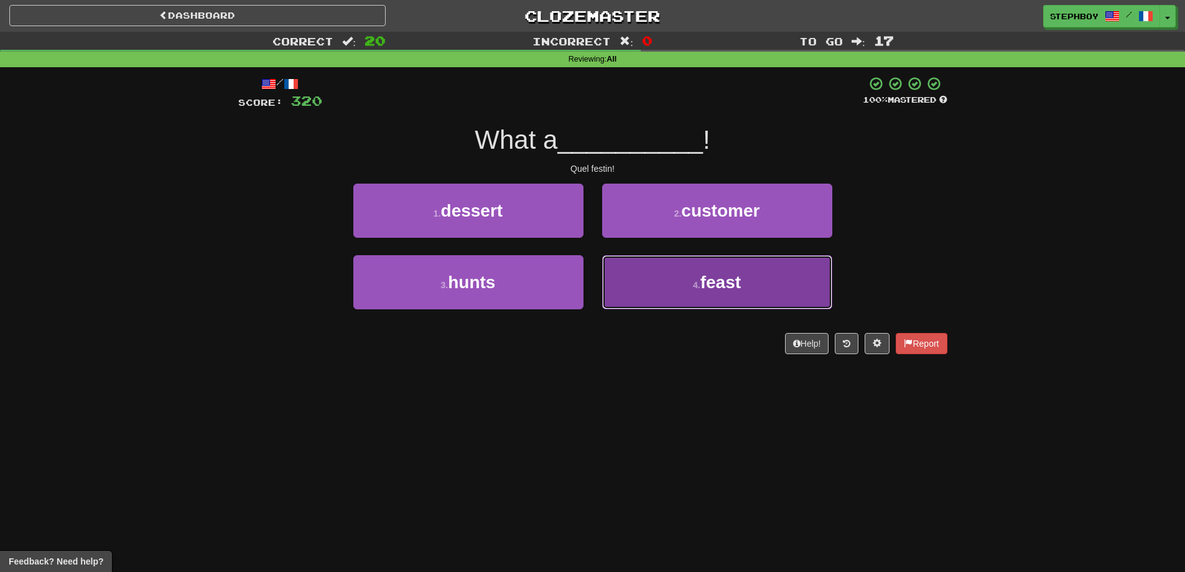
click at [697, 279] on button "4 . feast" at bounding box center [717, 282] width 230 height 54
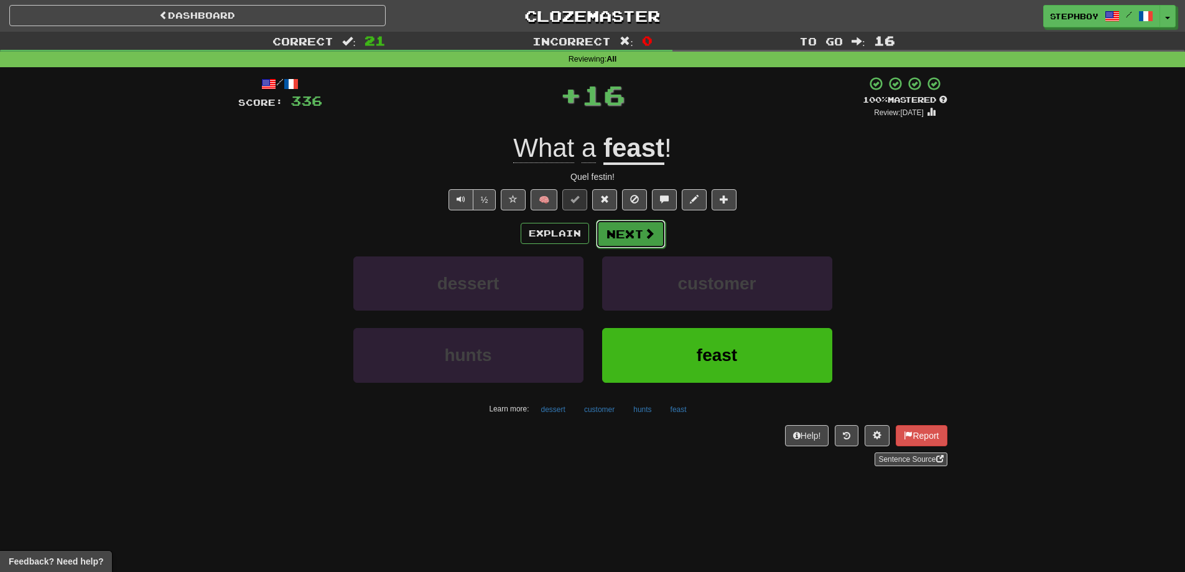
click at [639, 236] on button "Next" at bounding box center [631, 234] width 70 height 29
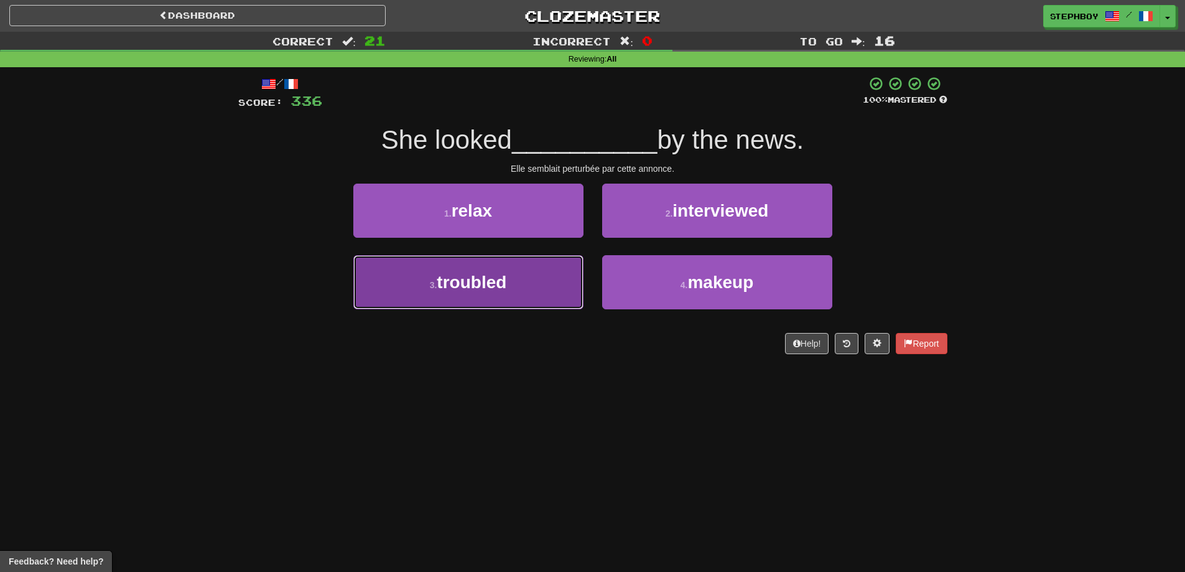
click at [480, 270] on button "3 . troubled" at bounding box center [468, 282] width 230 height 54
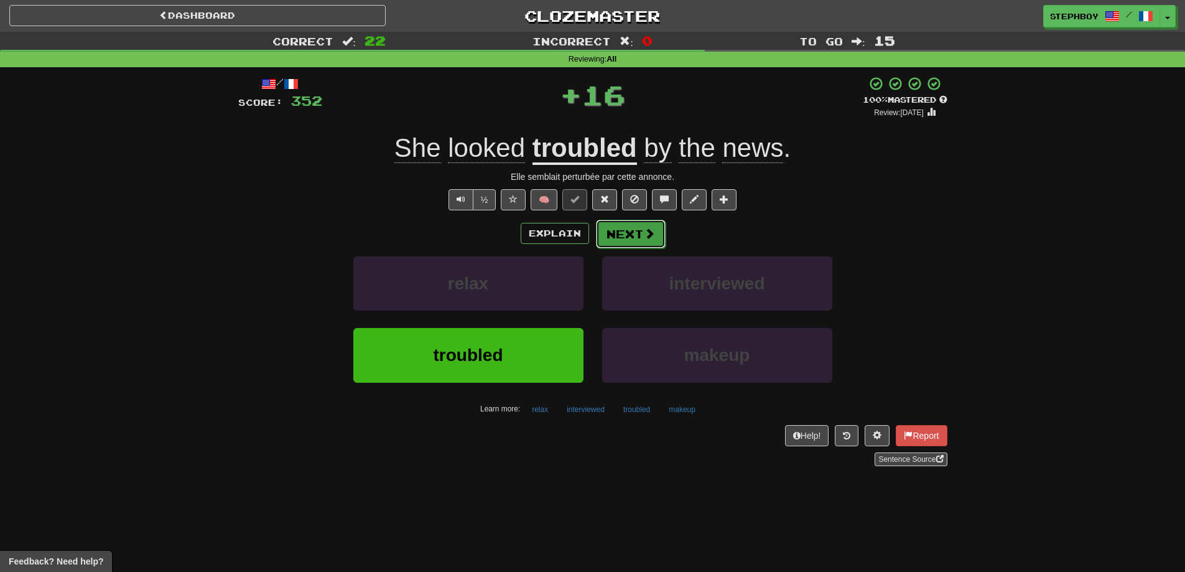
click at [626, 232] on button "Next" at bounding box center [631, 234] width 70 height 29
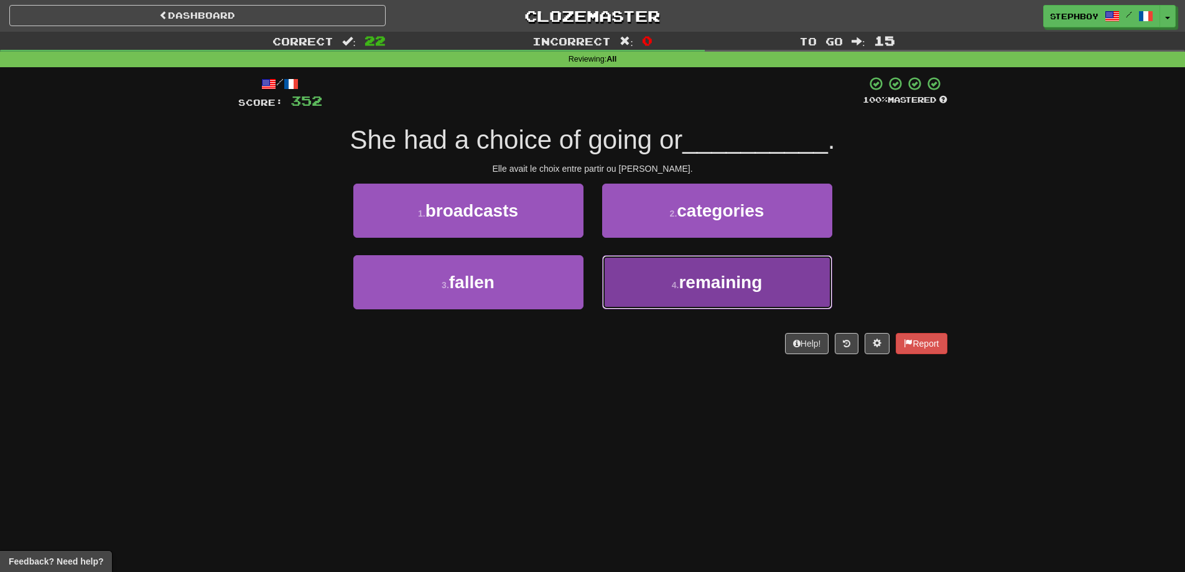
click at [694, 264] on button "4 . remaining" at bounding box center [717, 282] width 230 height 54
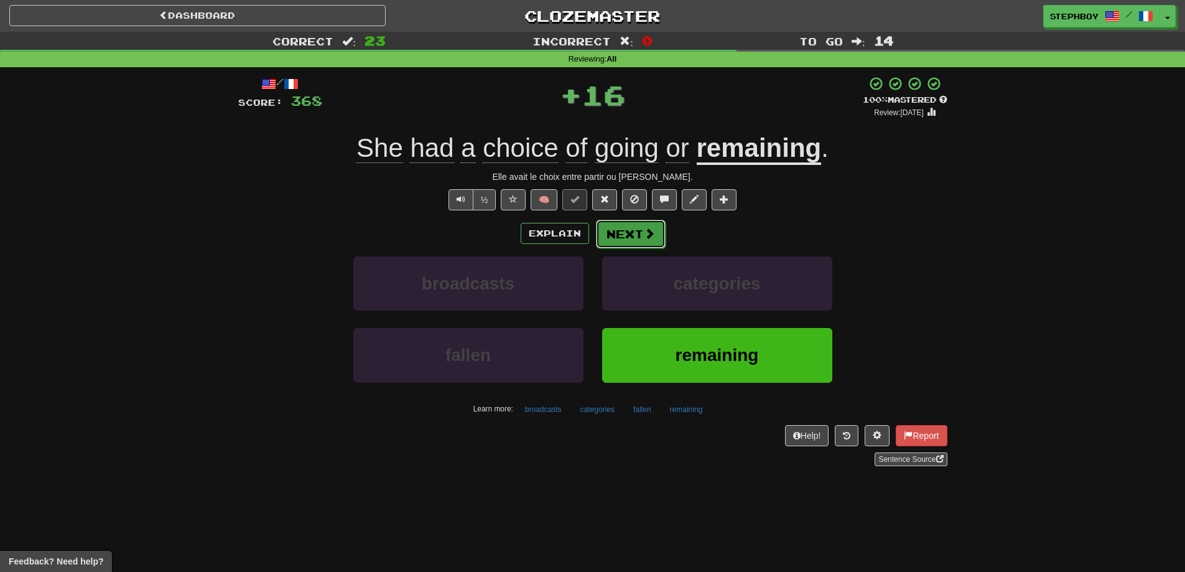
click at [623, 233] on button "Next" at bounding box center [631, 234] width 70 height 29
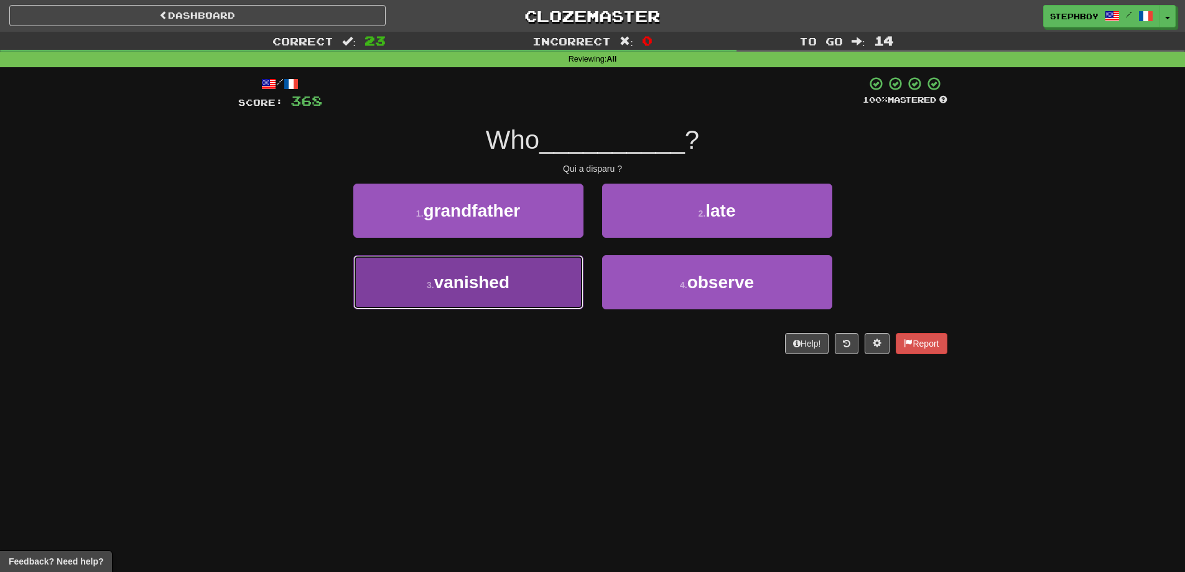
click at [508, 296] on button "3 . vanished" at bounding box center [468, 282] width 230 height 54
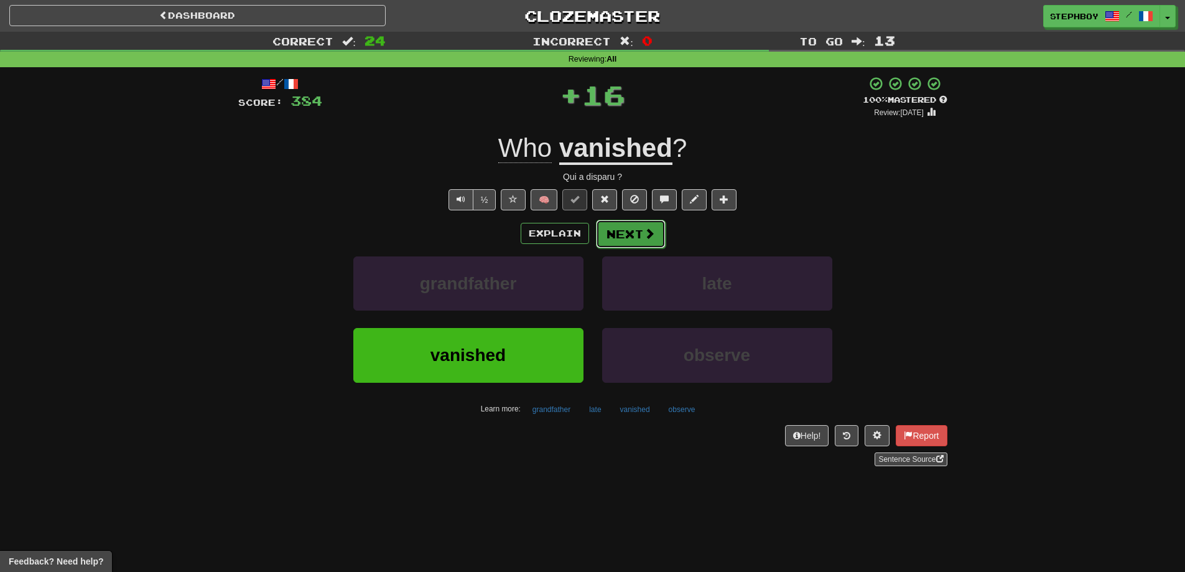
click at [619, 236] on button "Next" at bounding box center [631, 234] width 70 height 29
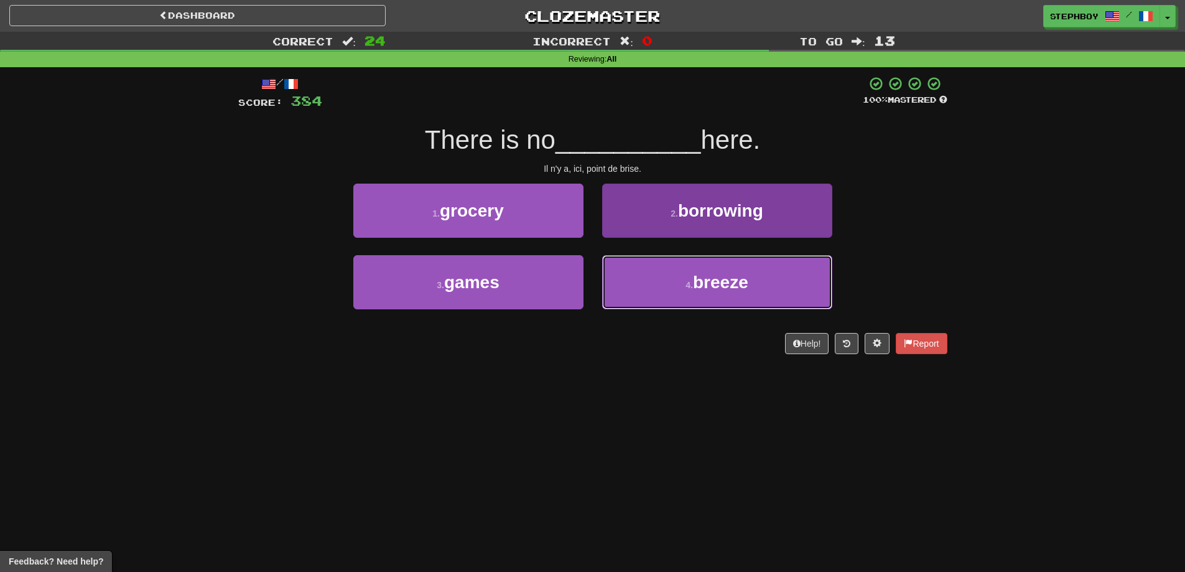
click at [680, 269] on button "4 . breeze" at bounding box center [717, 282] width 230 height 54
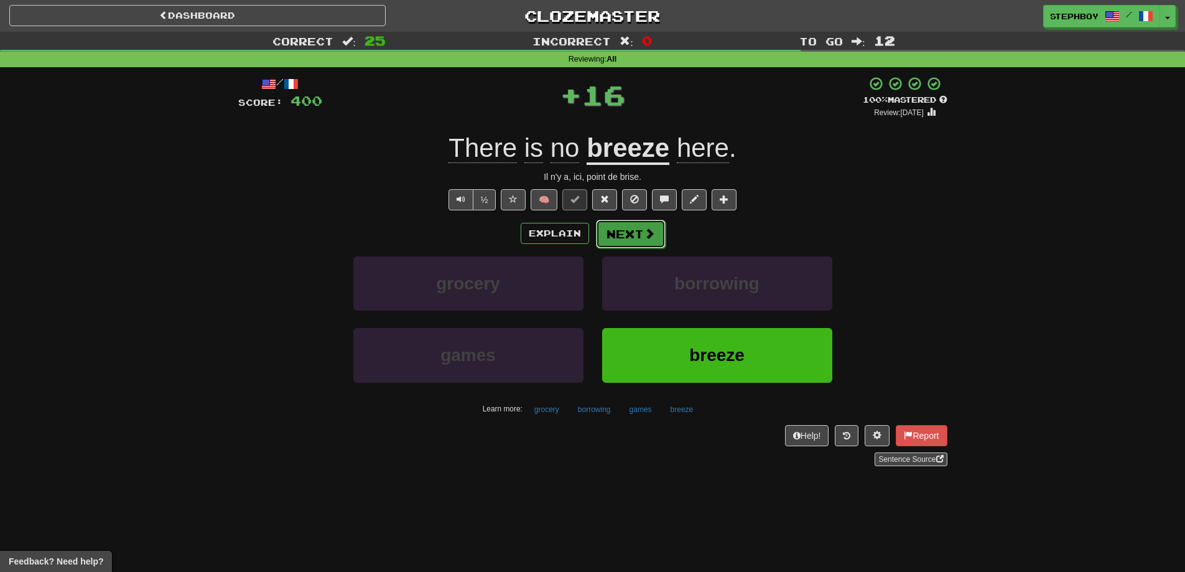
click at [646, 237] on span at bounding box center [649, 233] width 11 height 11
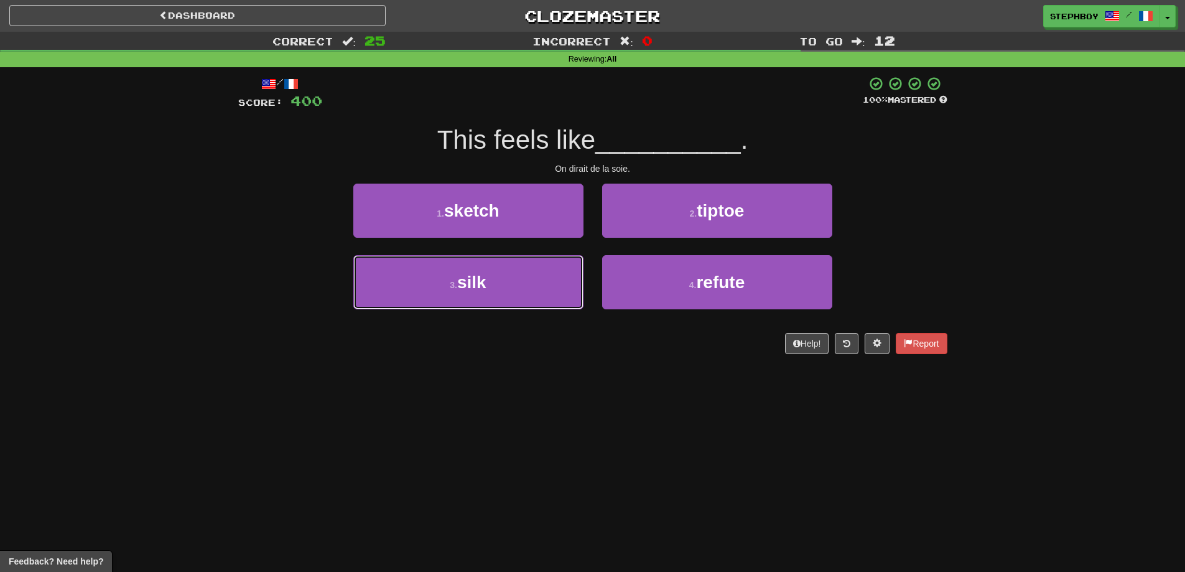
drag, startPoint x: 501, startPoint y: 274, endPoint x: 600, endPoint y: 249, distance: 102.0
click at [513, 269] on button "3 . silk" at bounding box center [468, 282] width 230 height 54
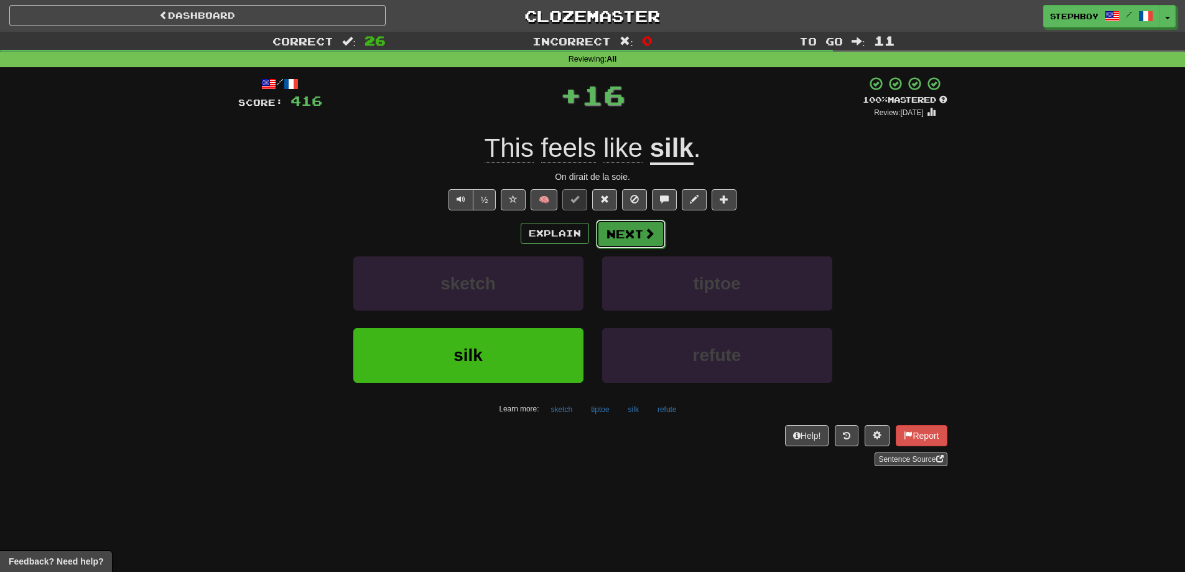
click at [611, 244] on button "Next" at bounding box center [631, 234] width 70 height 29
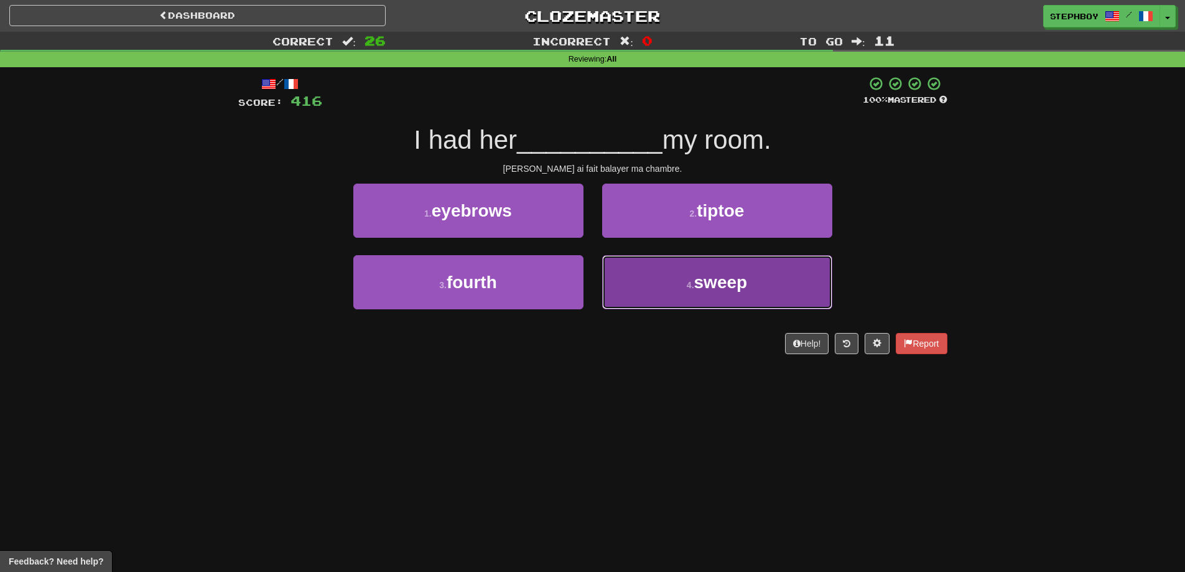
click at [700, 284] on span "sweep" at bounding box center [720, 281] width 53 height 19
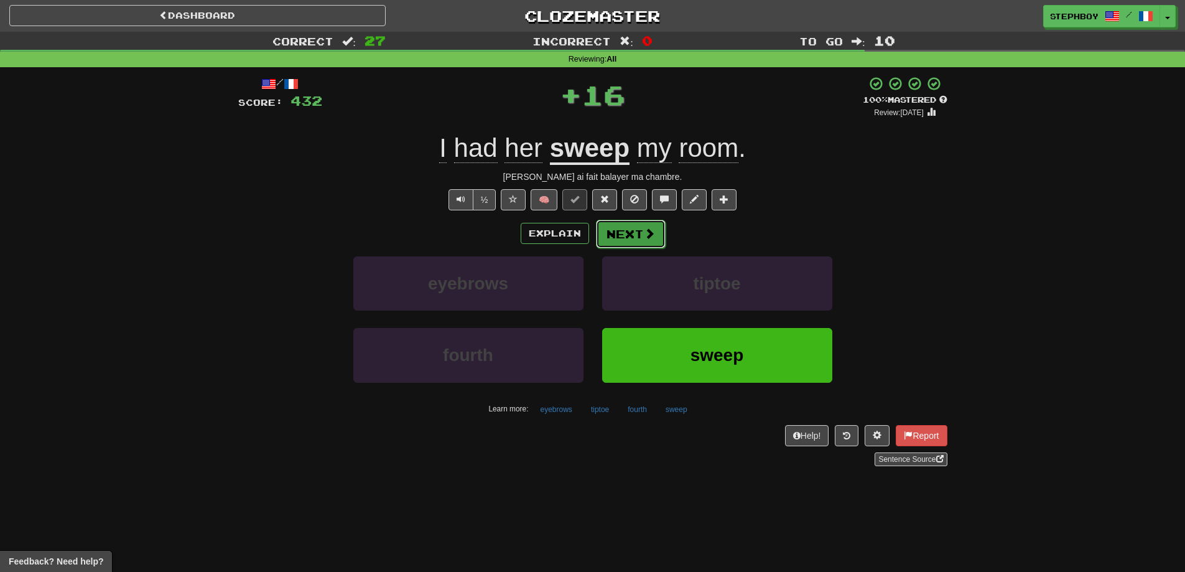
click at [634, 226] on button "Next" at bounding box center [631, 234] width 70 height 29
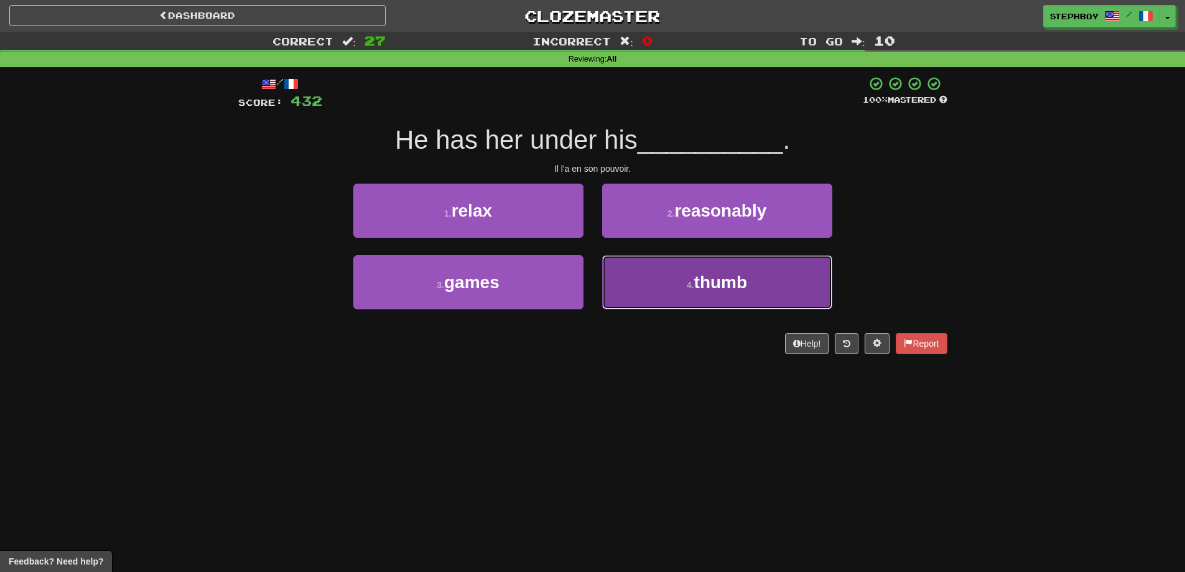
click at [707, 269] on button "4 . thumb" at bounding box center [717, 282] width 230 height 54
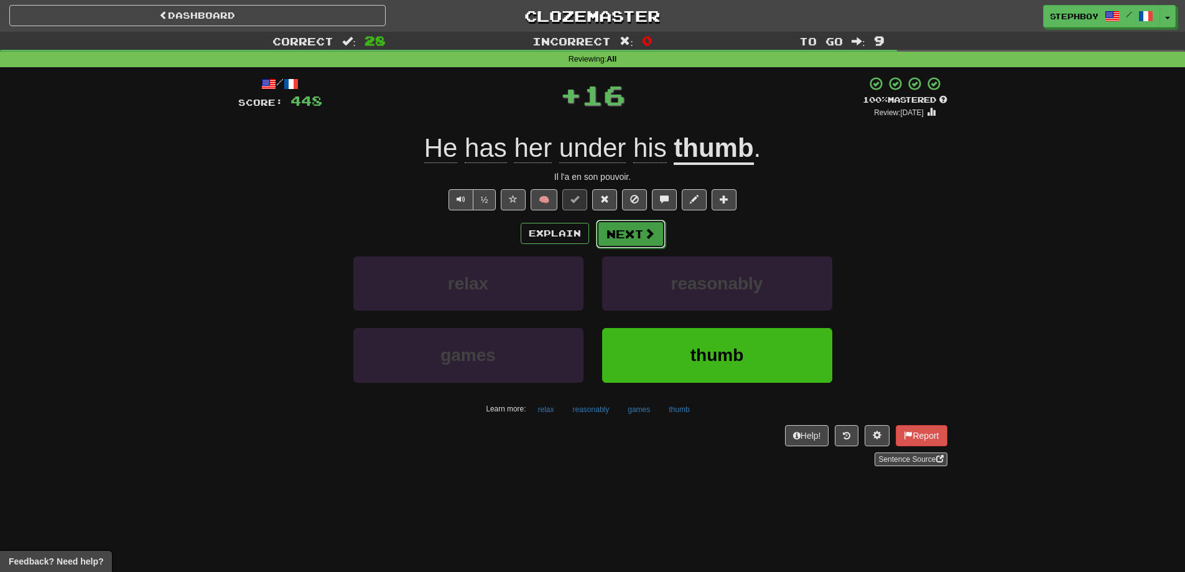
click at [631, 224] on button "Next" at bounding box center [631, 234] width 70 height 29
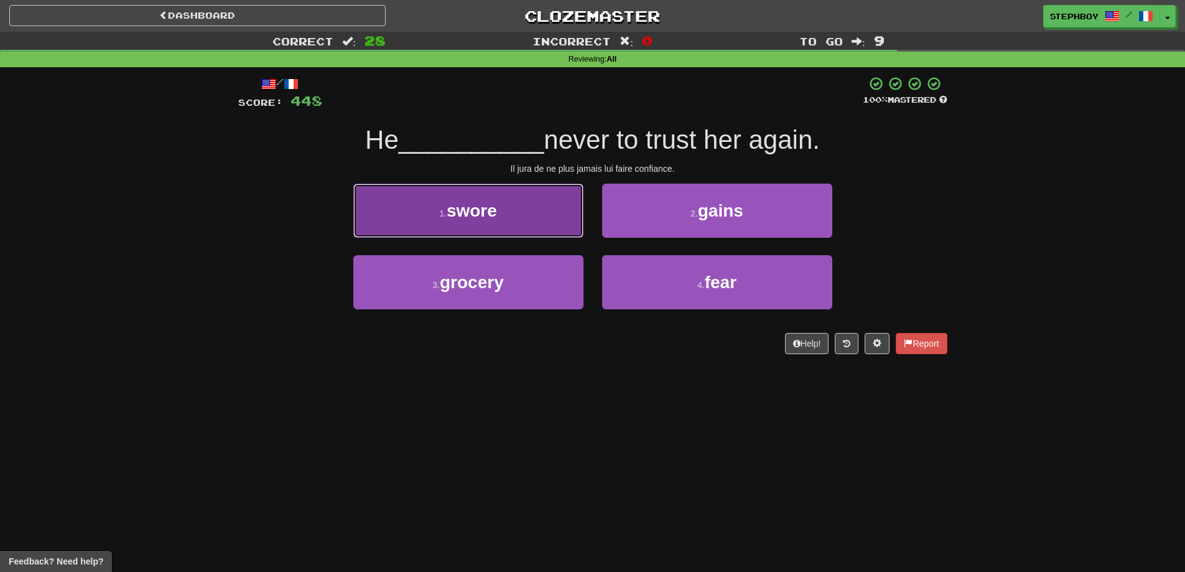
click at [510, 215] on button "1 . [GEOGRAPHIC_DATA]" at bounding box center [468, 211] width 230 height 54
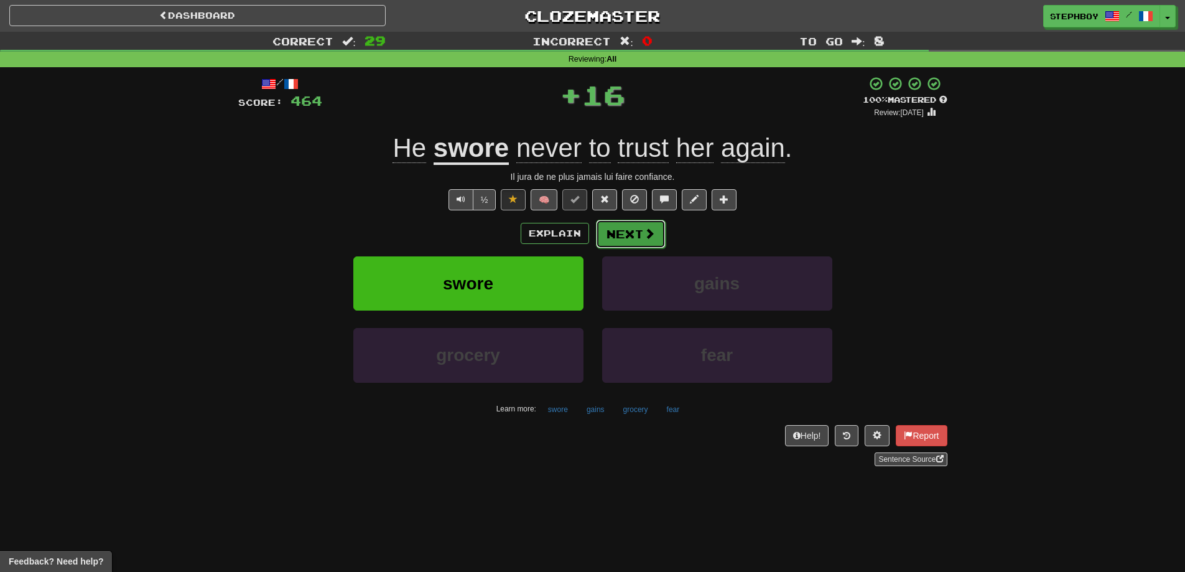
click at [627, 235] on button "Next" at bounding box center [631, 234] width 70 height 29
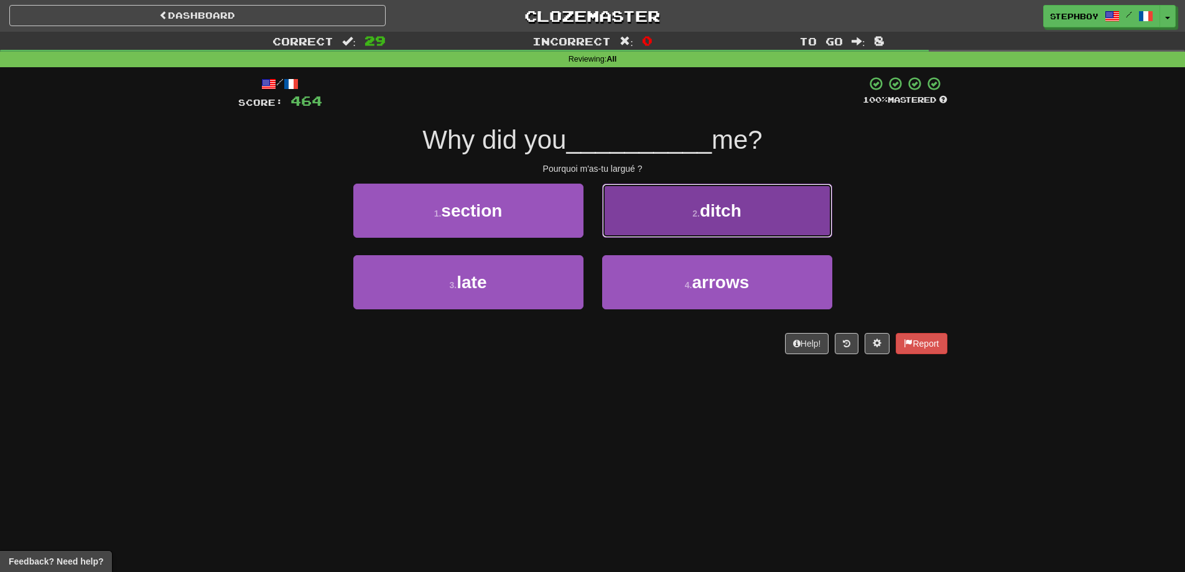
click at [674, 212] on button "2 . ditch" at bounding box center [717, 211] width 230 height 54
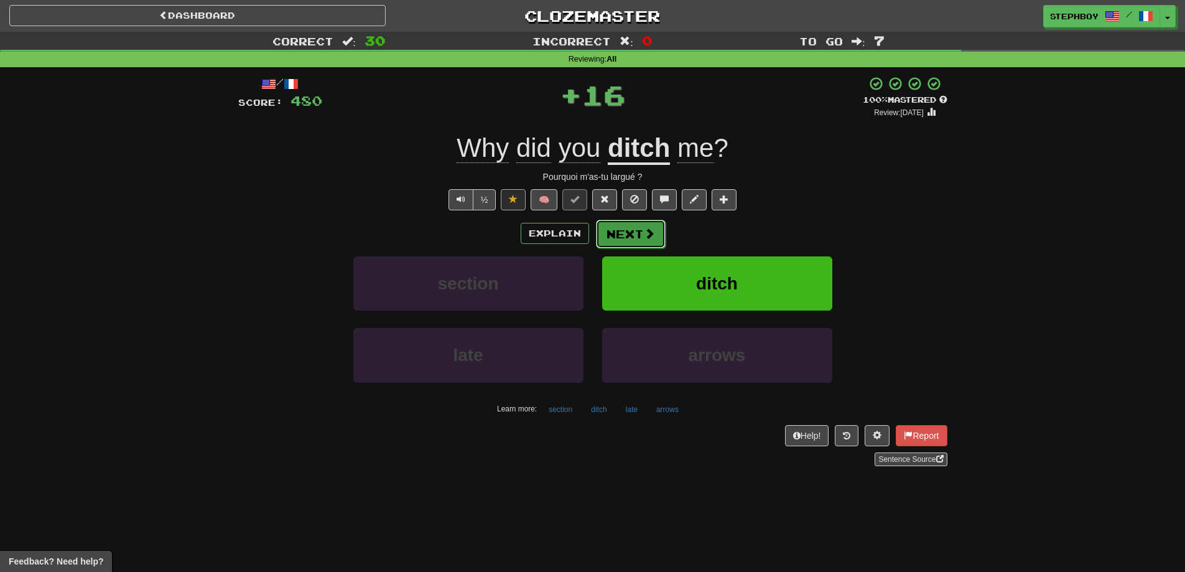
click at [648, 228] on span at bounding box center [649, 233] width 11 height 11
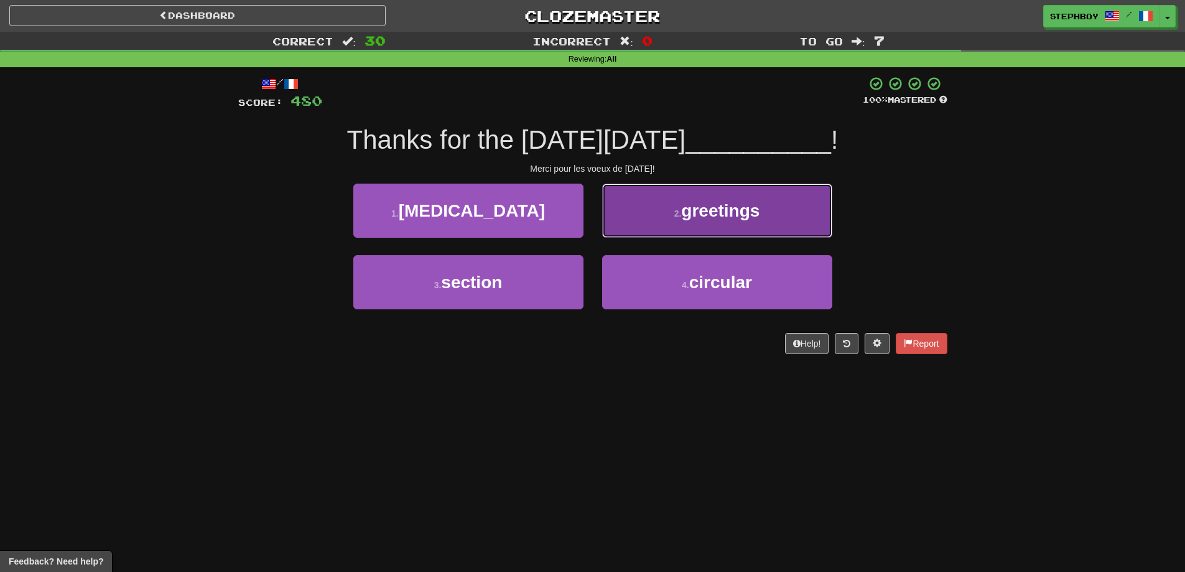
click at [710, 229] on button "2 . greetings" at bounding box center [717, 211] width 230 height 54
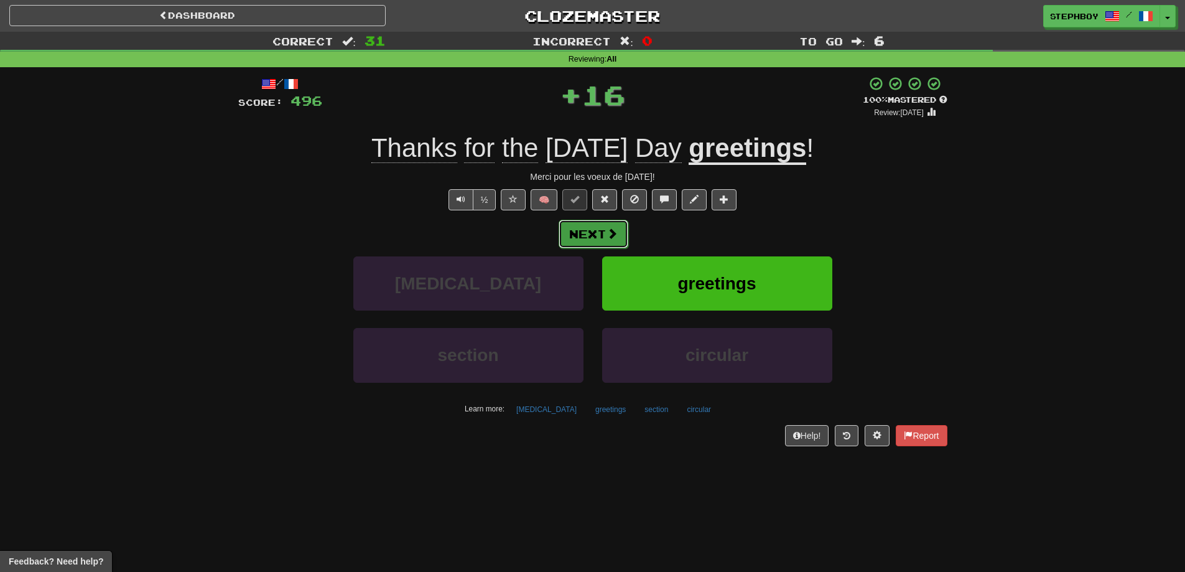
click at [615, 229] on span at bounding box center [611, 233] width 11 height 11
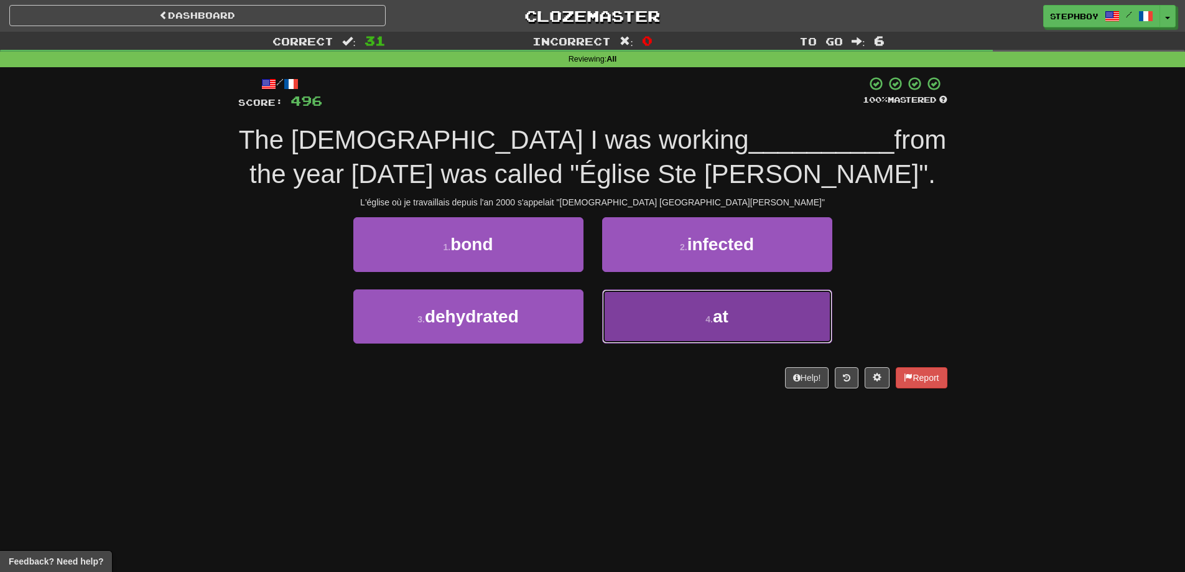
click at [683, 310] on button "4 . at" at bounding box center [717, 316] width 230 height 54
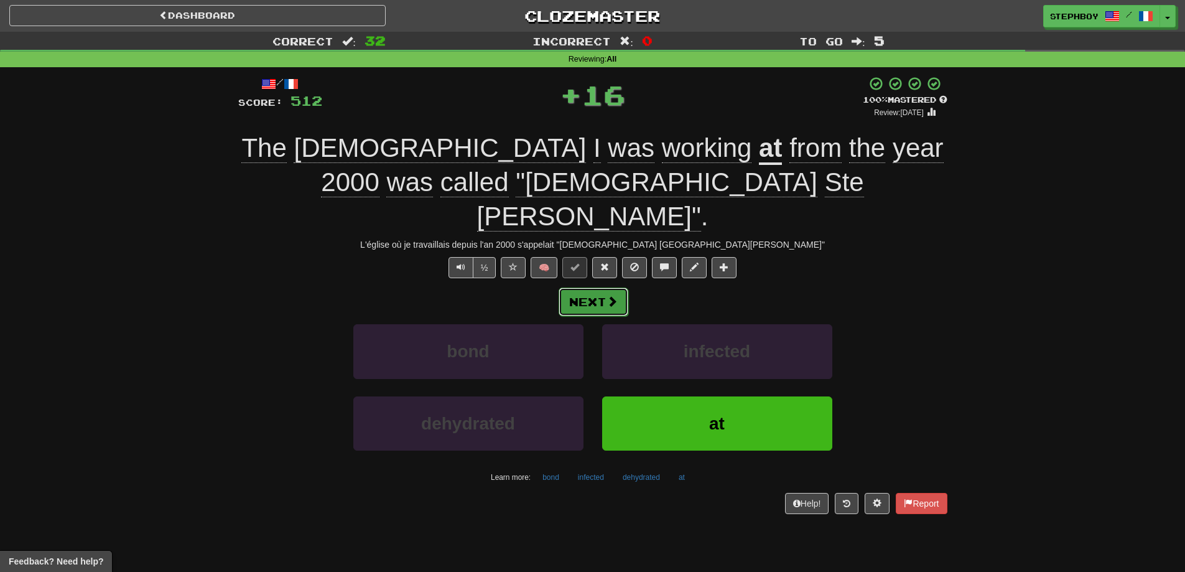
click at [565, 287] on button "Next" at bounding box center [594, 301] width 70 height 29
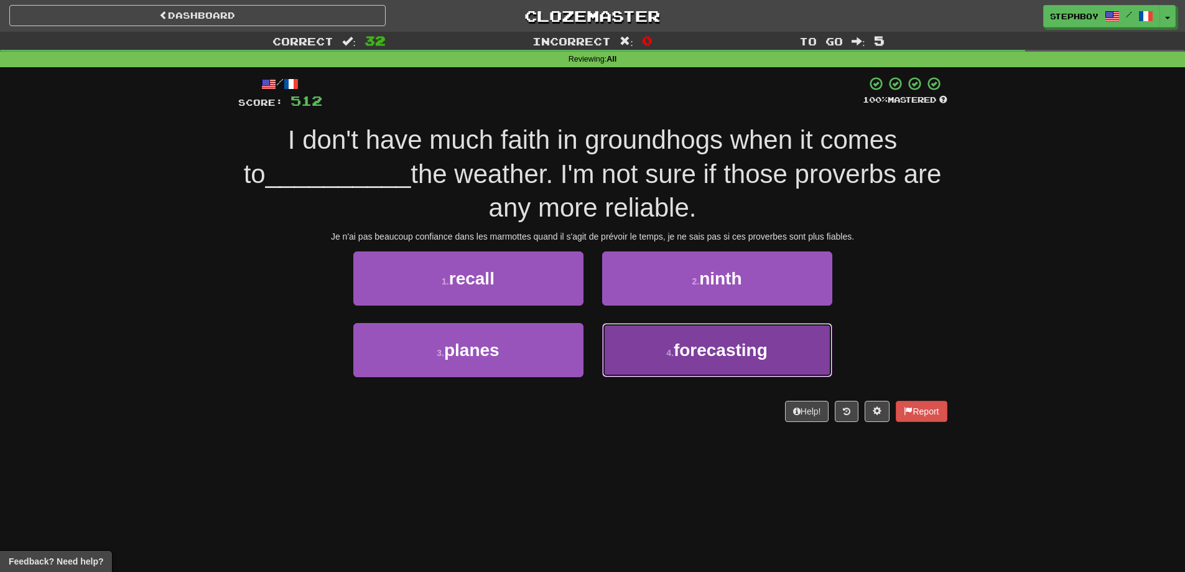
click at [689, 347] on span "forecasting" at bounding box center [721, 349] width 94 height 19
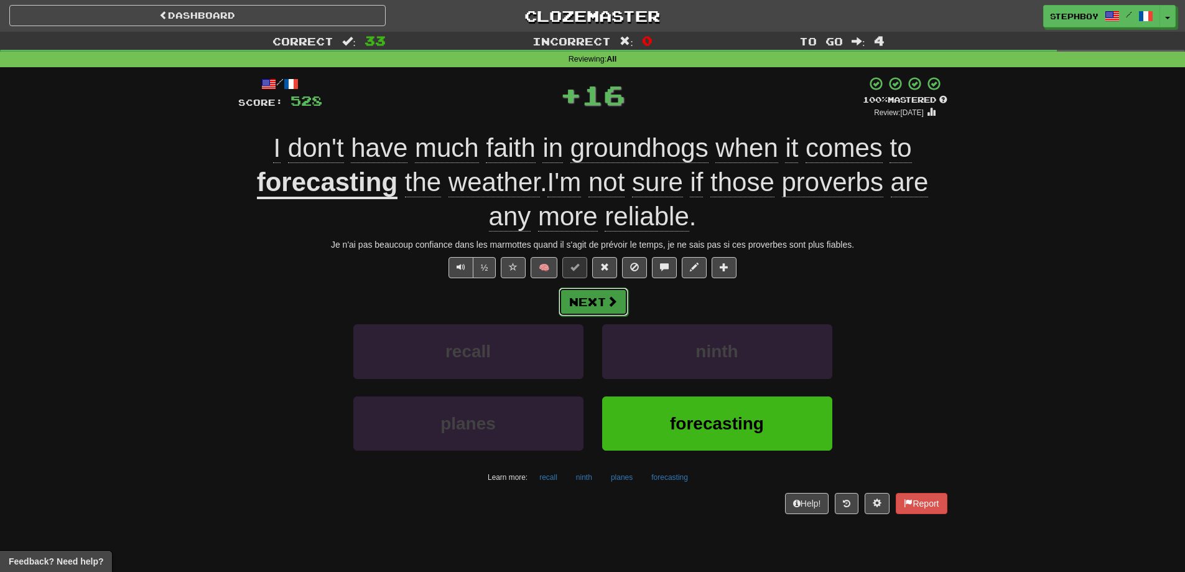
click at [618, 305] on button "Next" at bounding box center [594, 301] width 70 height 29
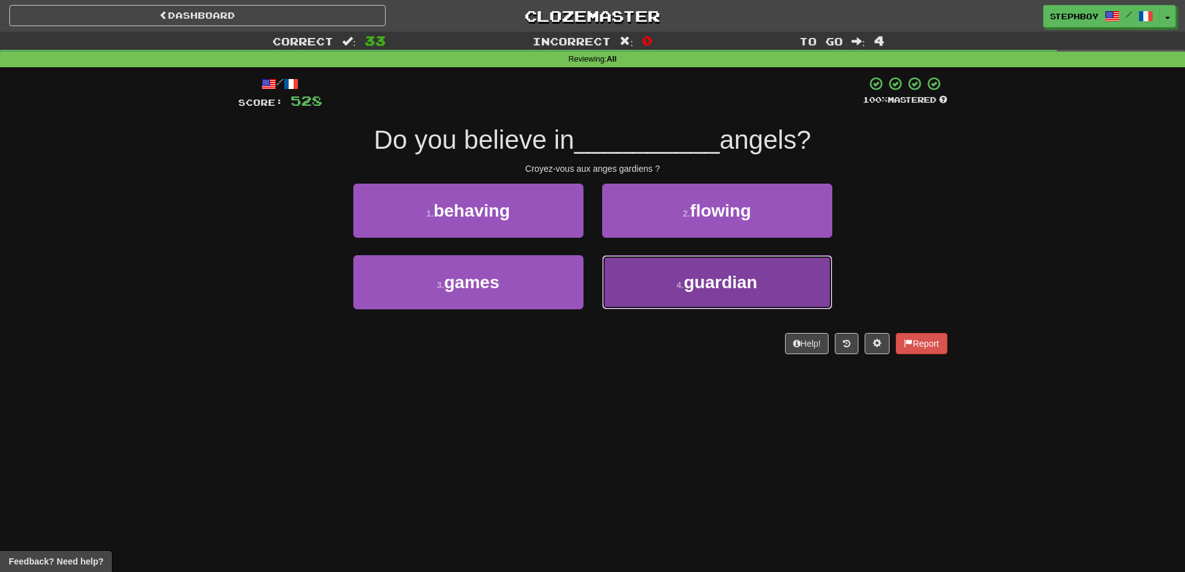
click at [673, 272] on button "4 . guardian" at bounding box center [717, 282] width 230 height 54
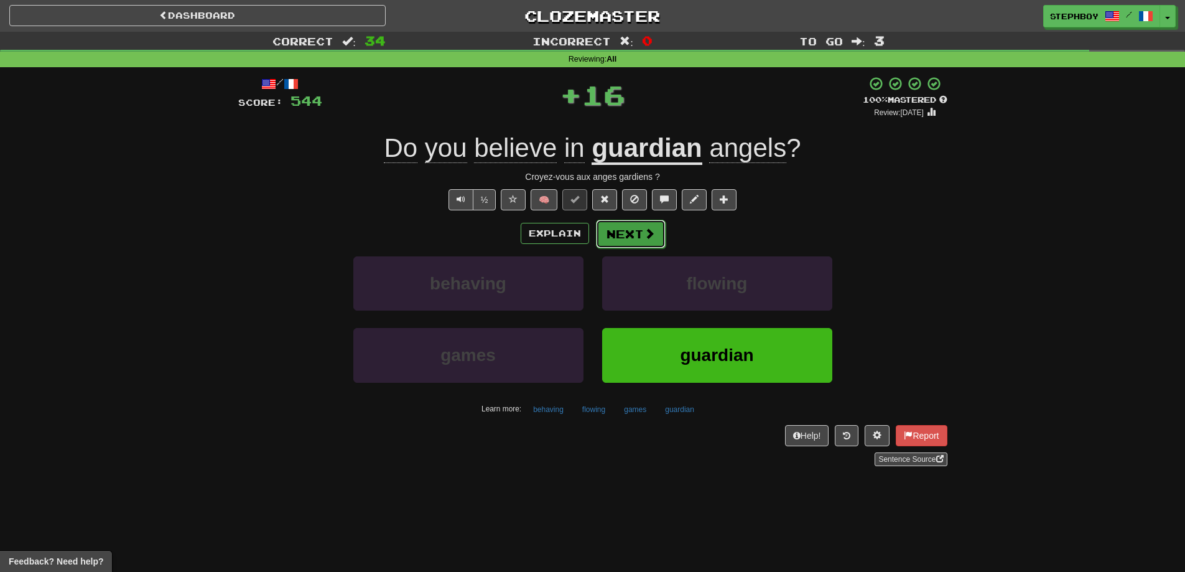
click at [624, 236] on button "Next" at bounding box center [631, 234] width 70 height 29
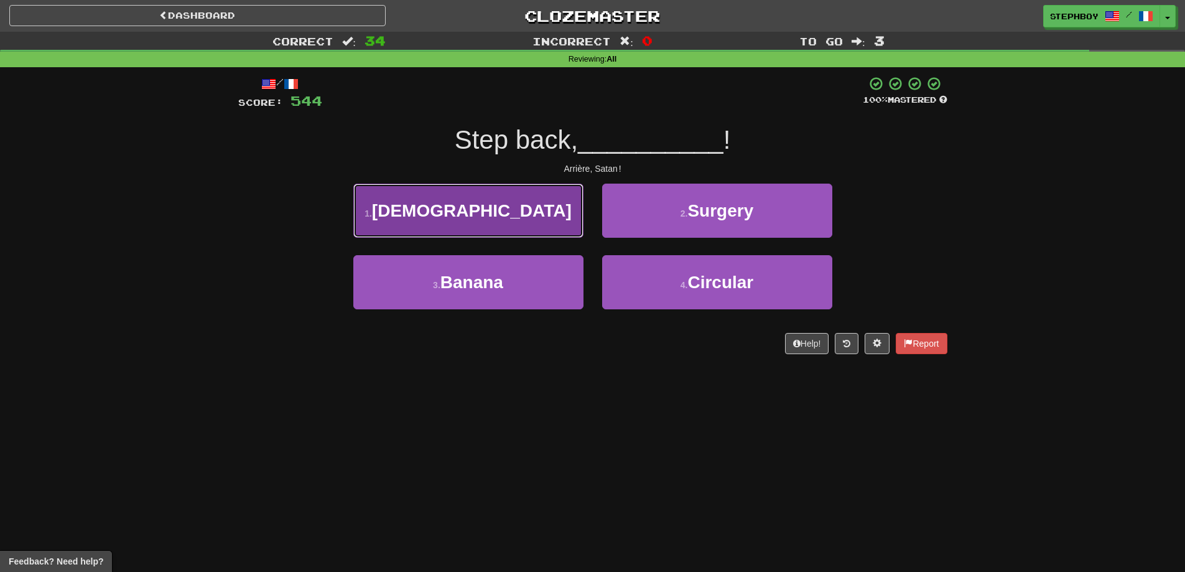
click at [496, 225] on button "1 . [DEMOGRAPHIC_DATA]" at bounding box center [468, 211] width 230 height 54
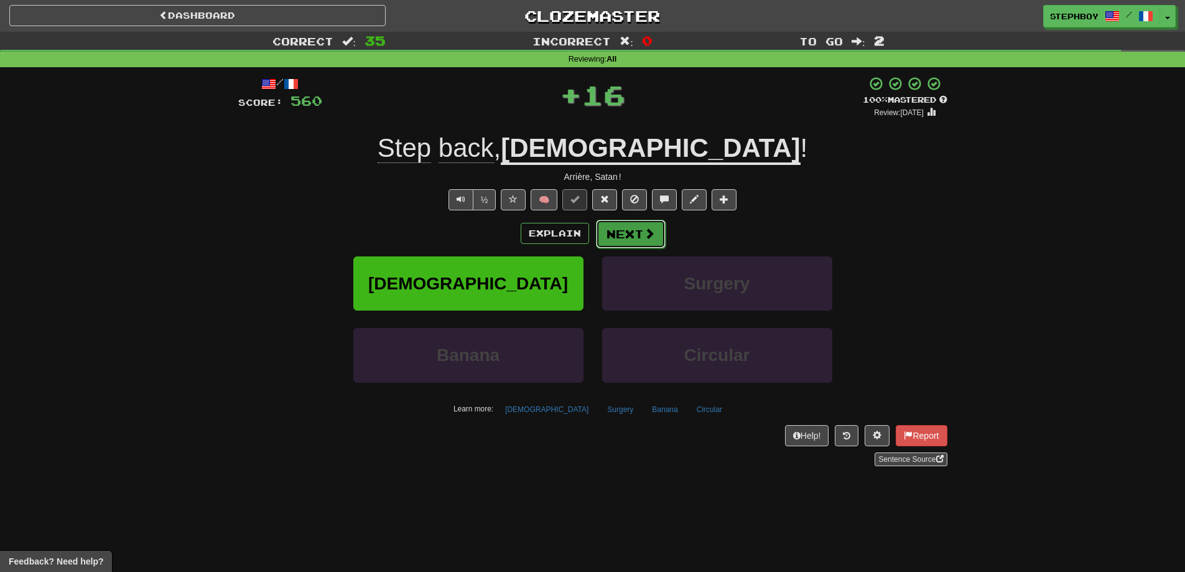
click at [631, 228] on button "Next" at bounding box center [631, 234] width 70 height 29
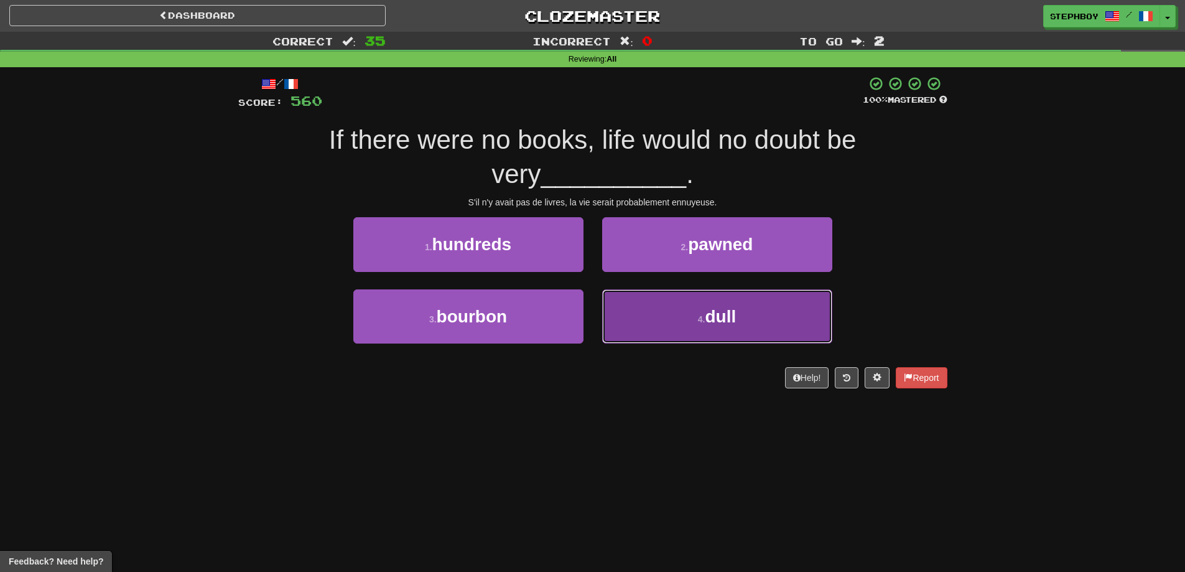
click at [679, 315] on button "4 . dull" at bounding box center [717, 316] width 230 height 54
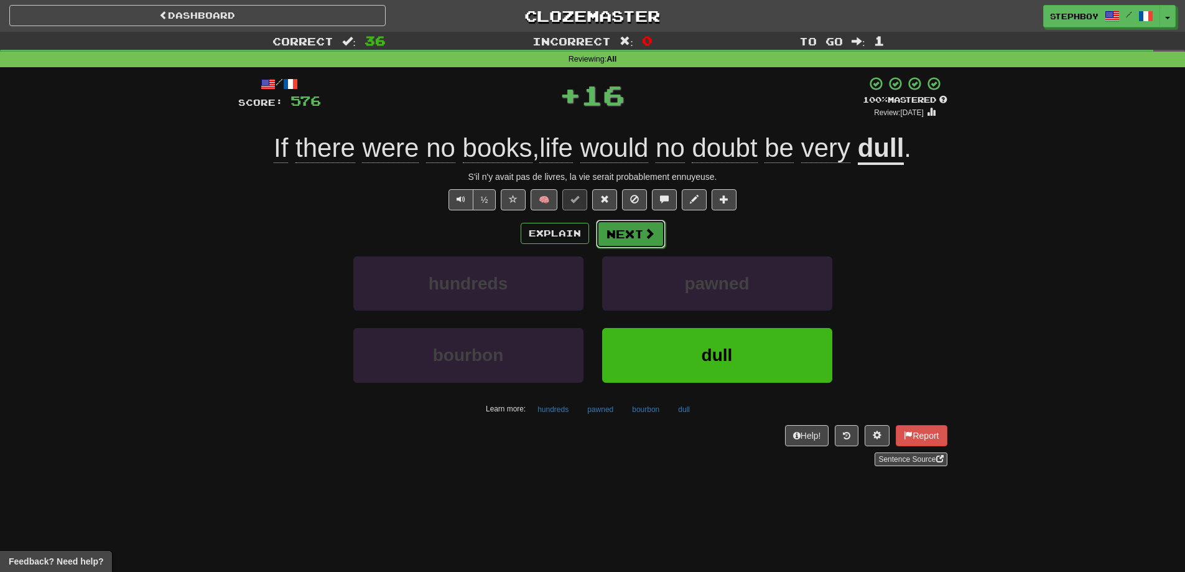
click at [615, 237] on button "Next" at bounding box center [631, 234] width 70 height 29
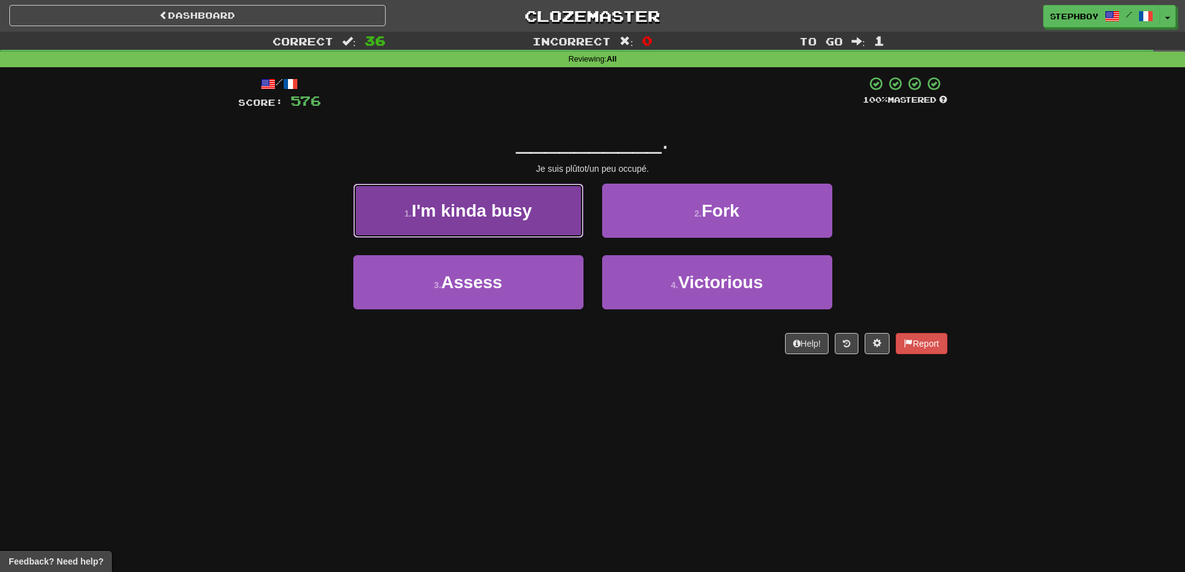
click at [462, 208] on span "I'm kinda busy" at bounding box center [472, 210] width 120 height 19
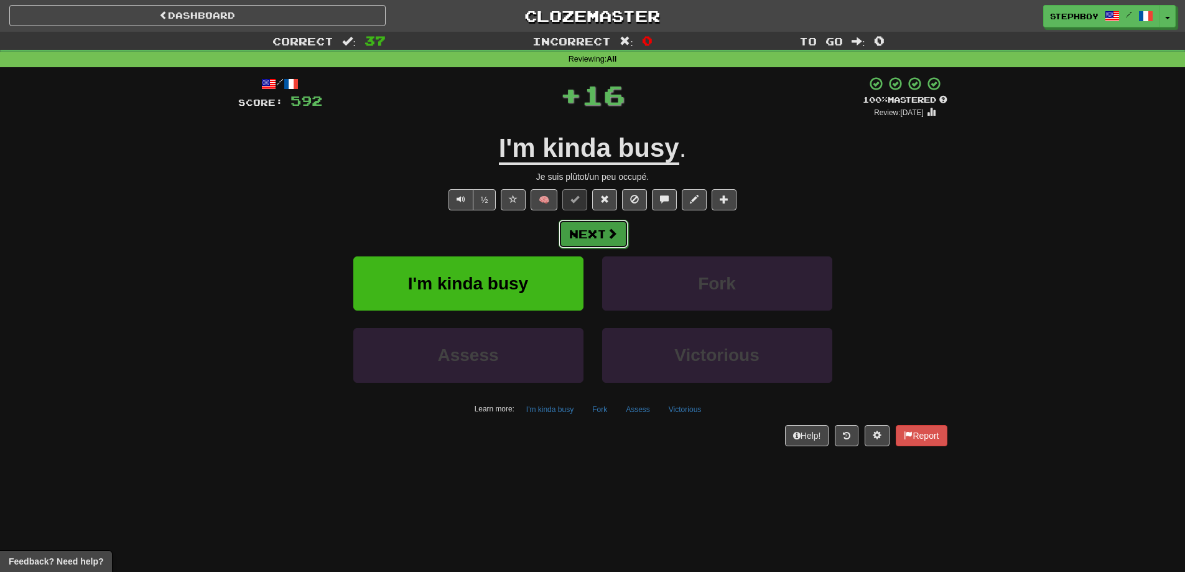
click at [605, 231] on button "Next" at bounding box center [594, 234] width 70 height 29
